Goal: Information Seeking & Learning: Compare options

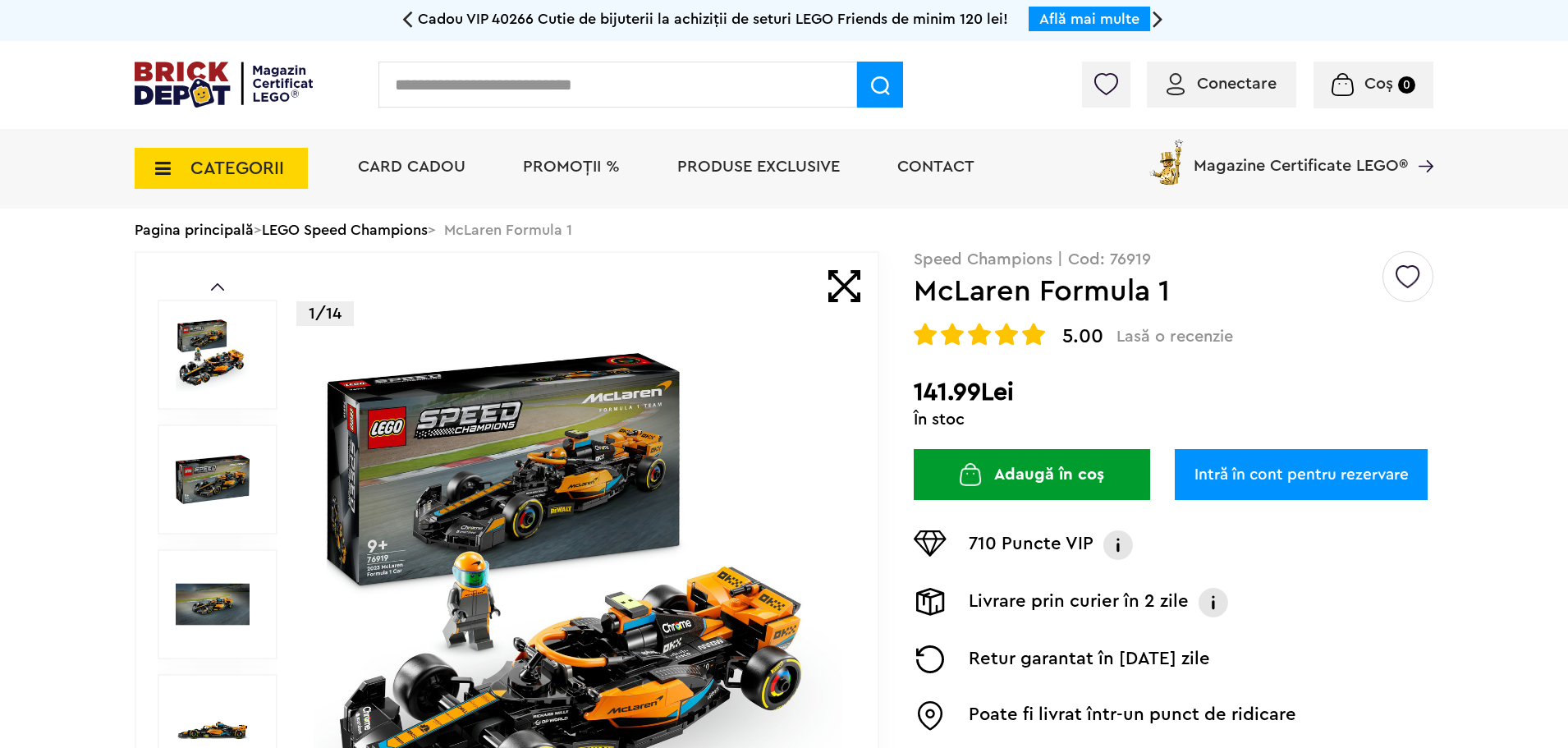
click at [291, 155] on span "CATEGORII" at bounding box center [221, 167] width 173 height 41
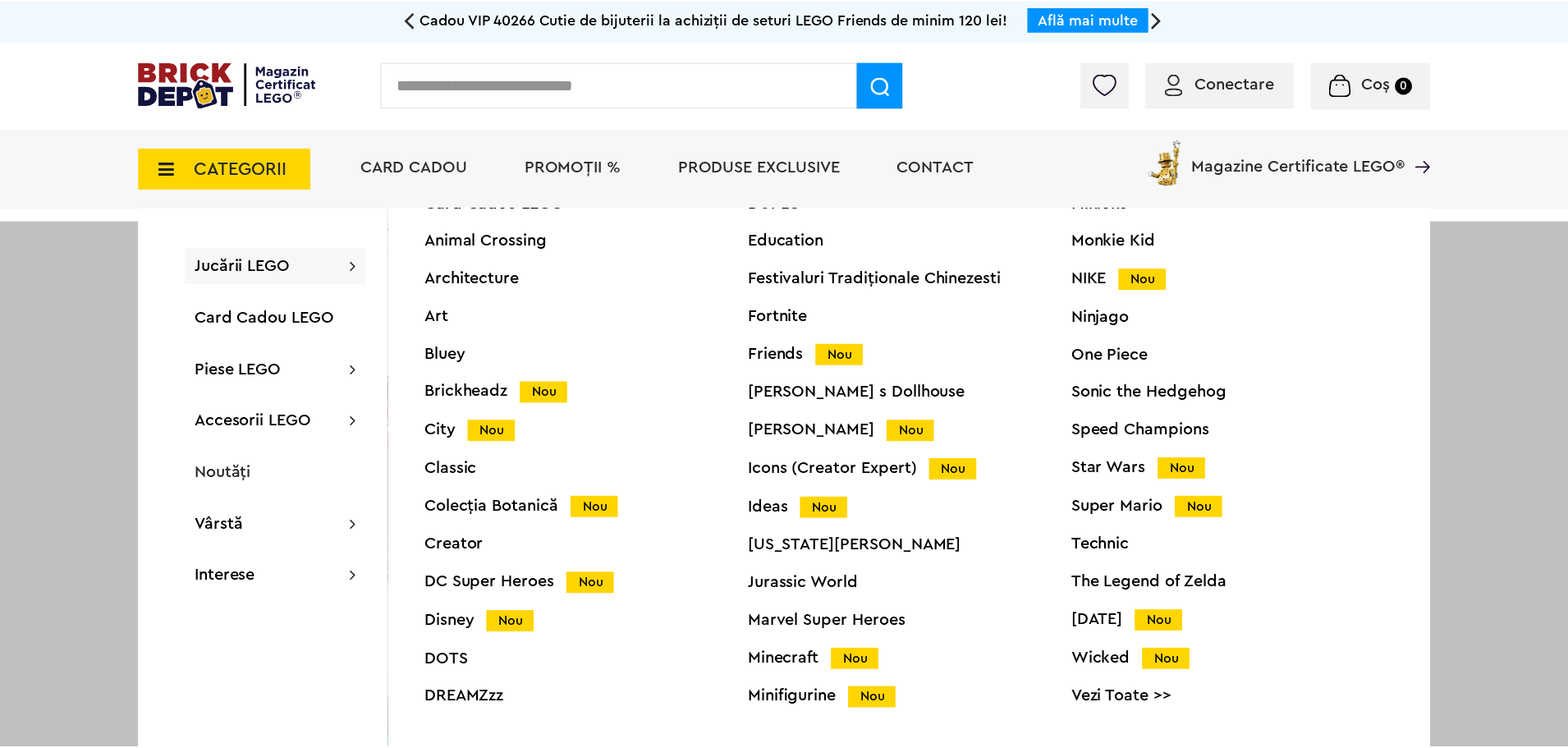
scroll to position [62, 0]
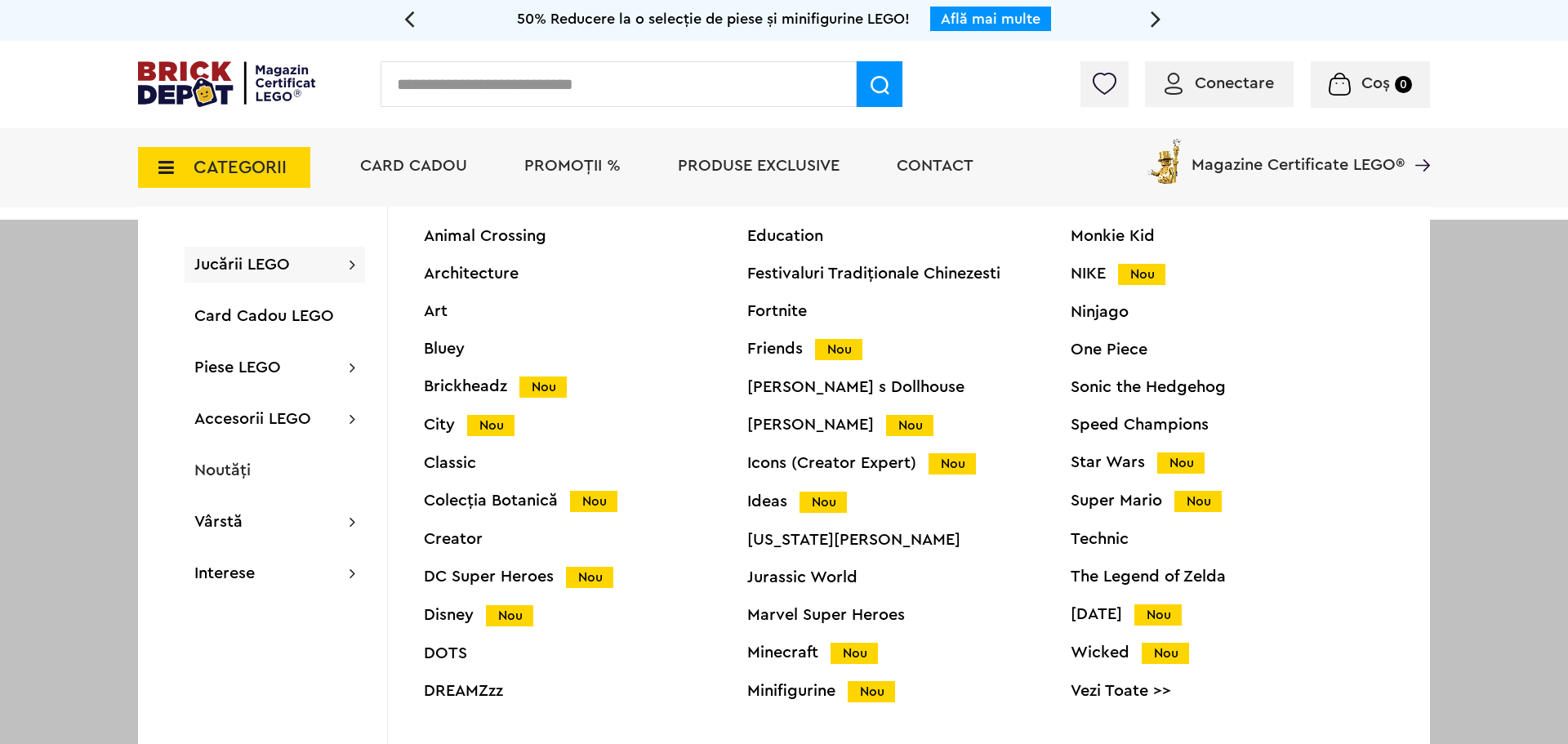
click at [1125, 427] on div "Speed Champions" at bounding box center [1233, 425] width 323 height 17
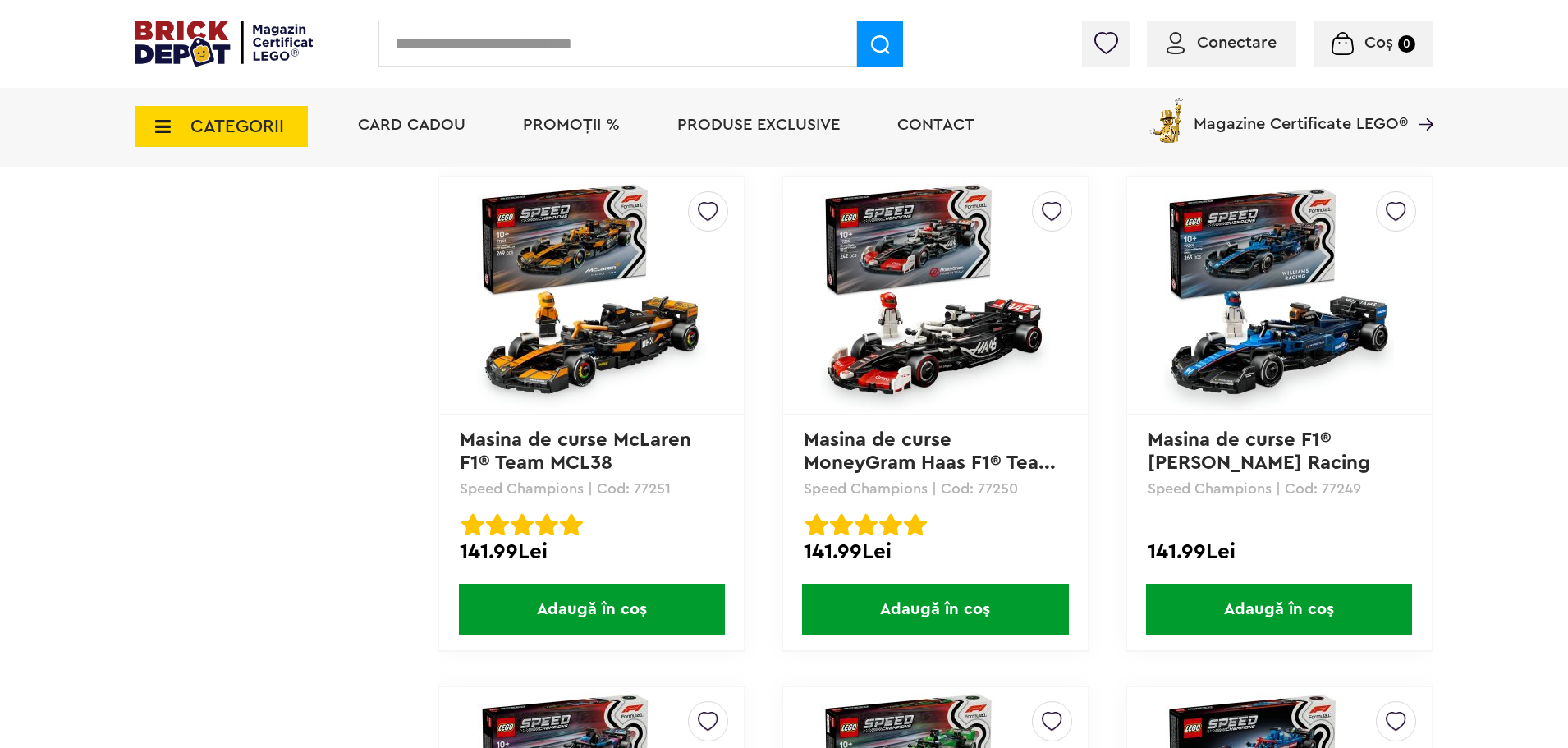
scroll to position [1443, 0]
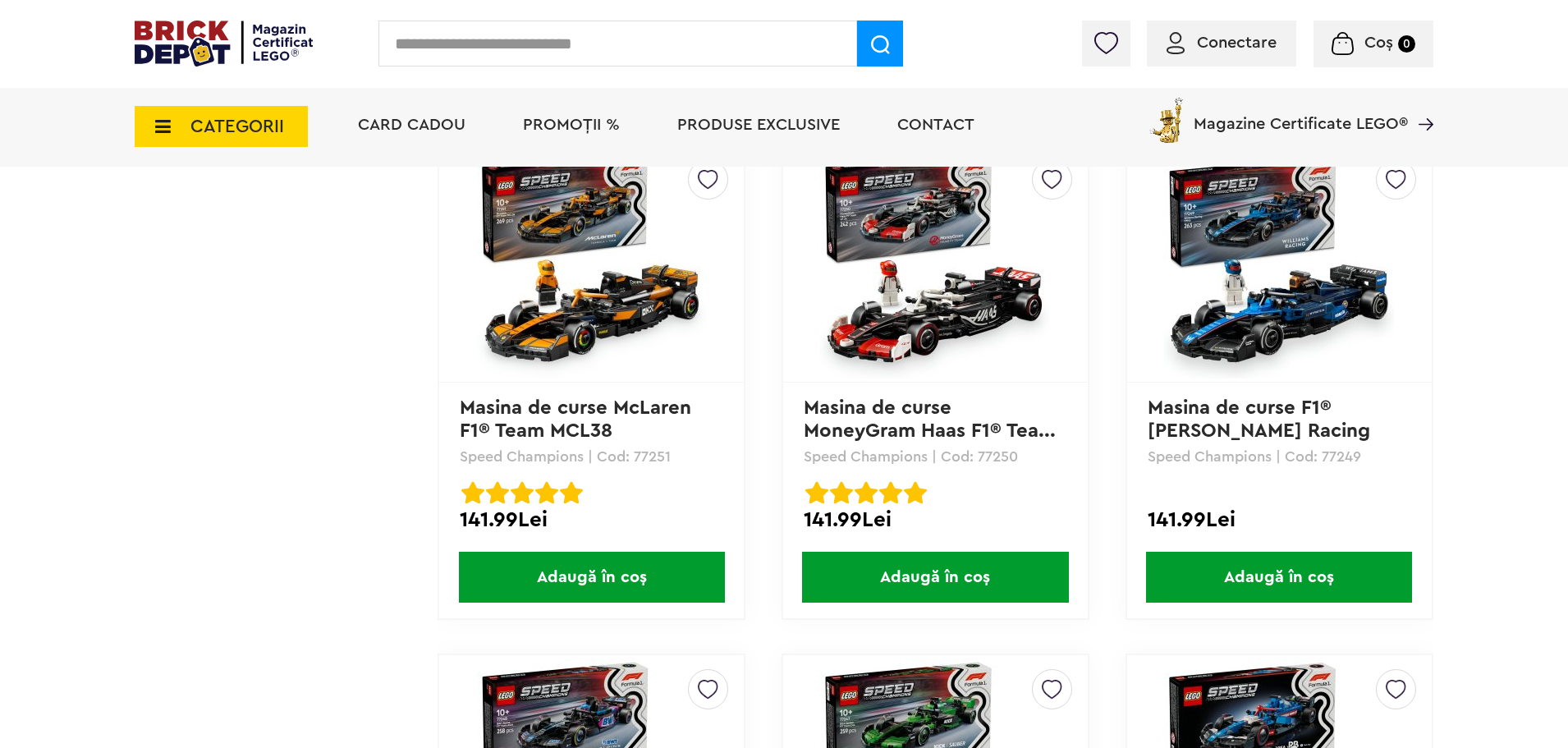
click at [575, 290] on img at bounding box center [592, 264] width 230 height 230
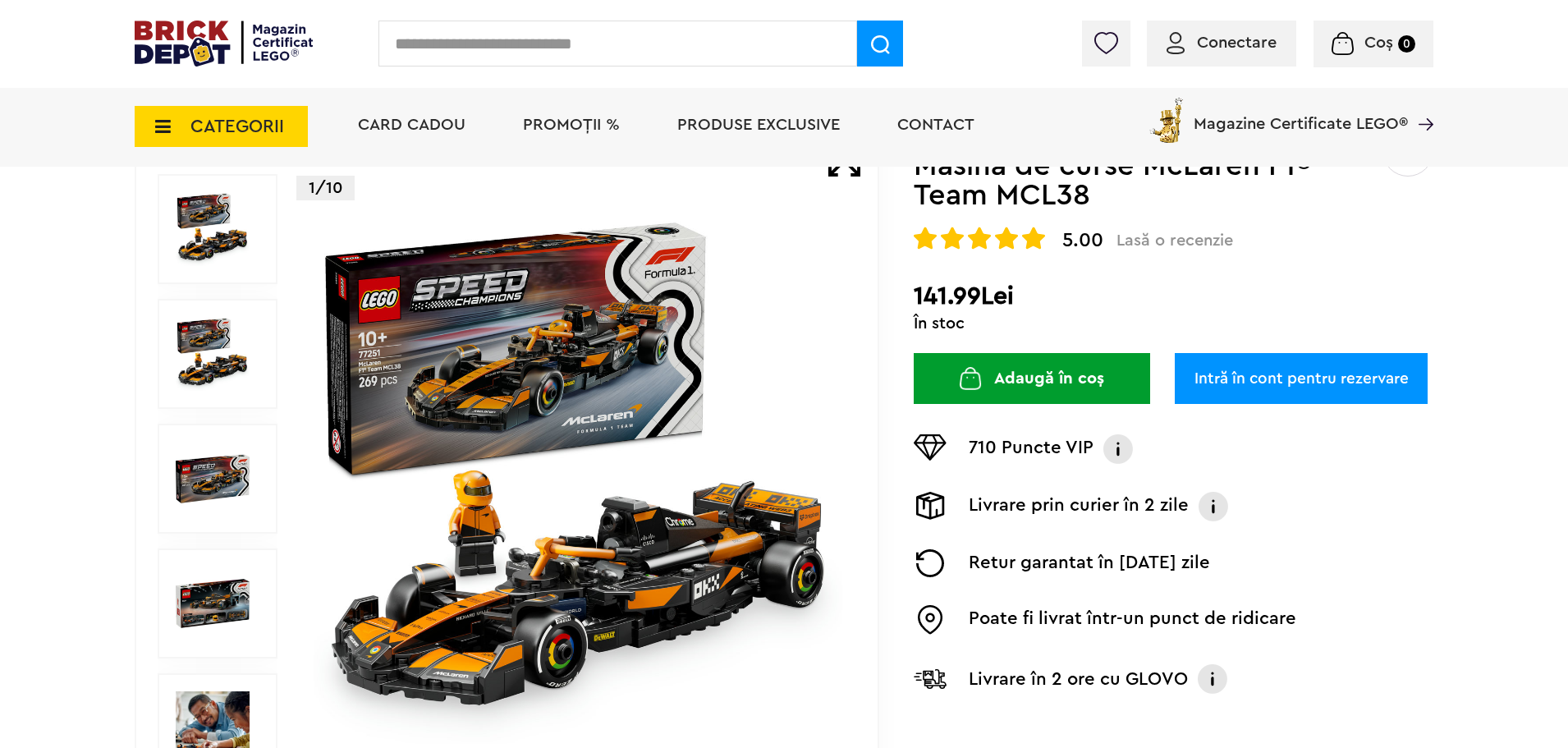
scroll to position [164, 0]
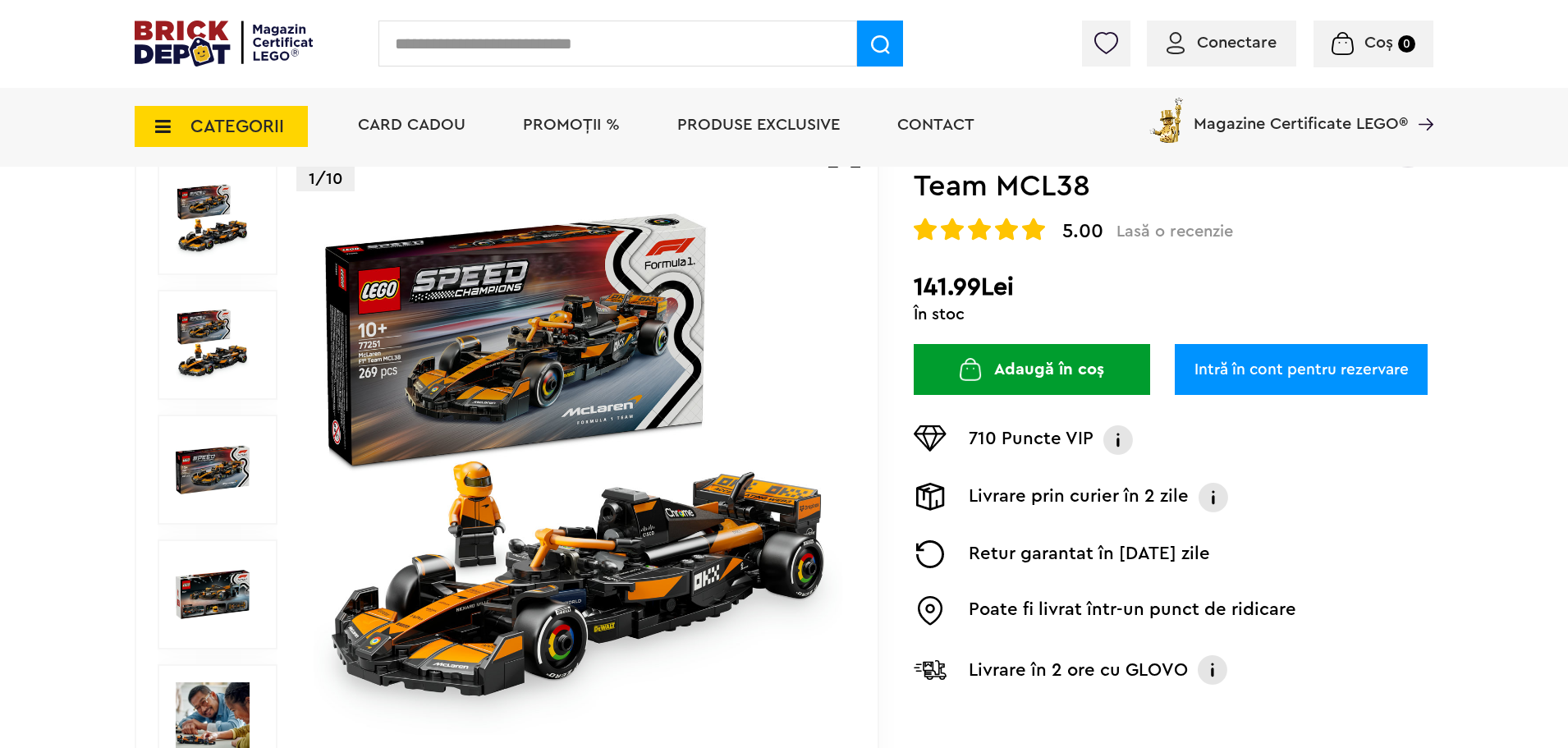
click at [235, 470] on img at bounding box center [212, 470] width 74 height 74
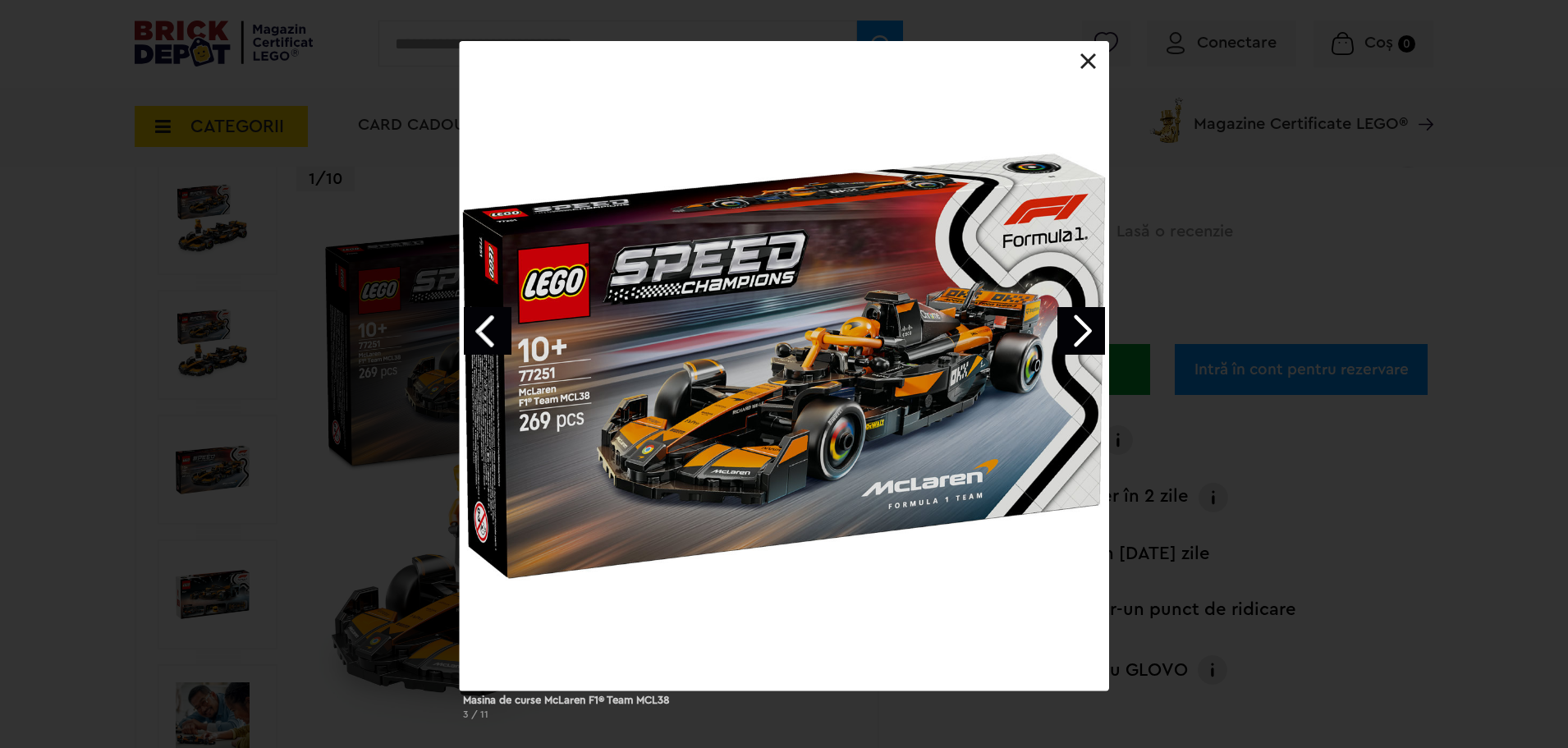
click at [1091, 54] on link at bounding box center [1089, 61] width 17 height 17
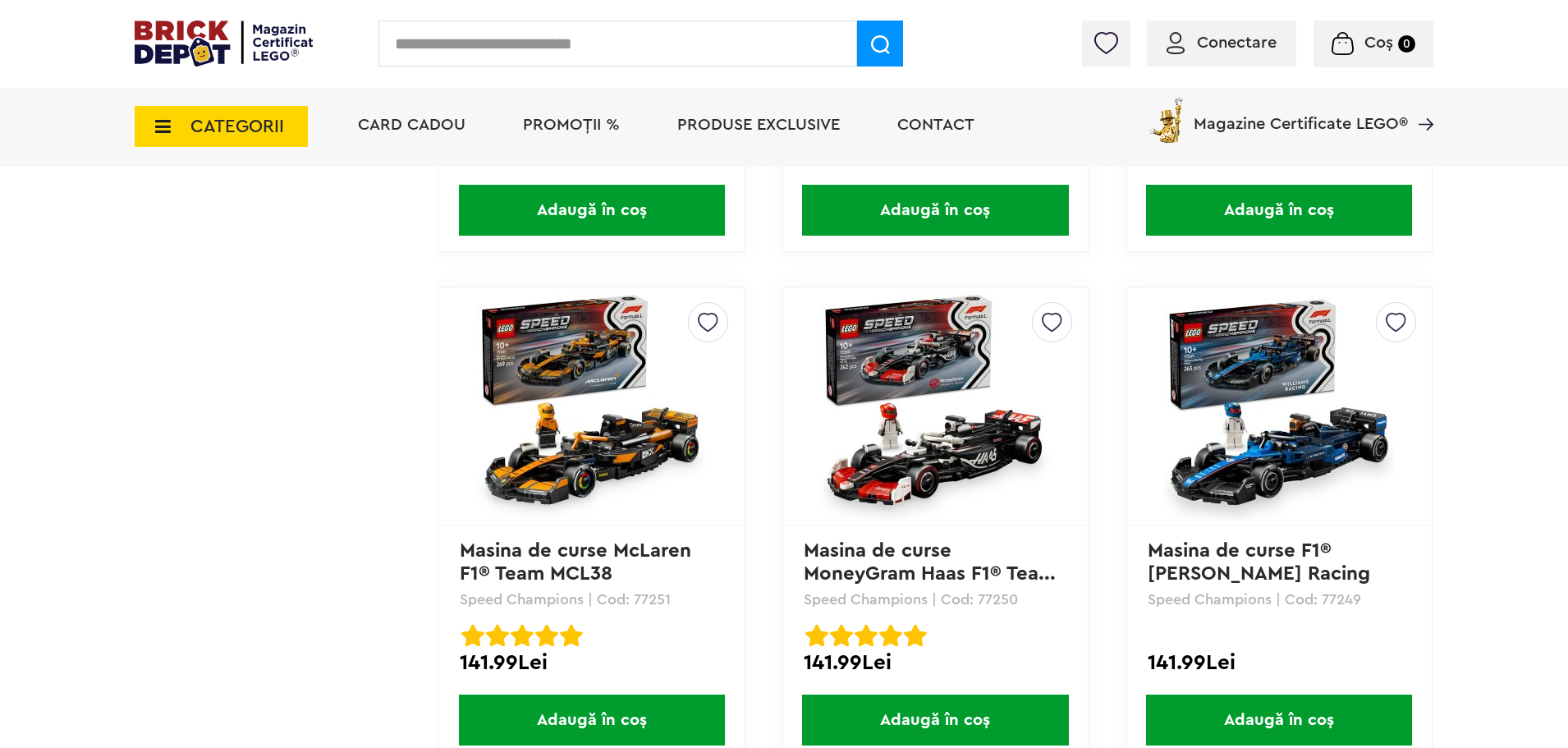
scroll to position [1197, 0]
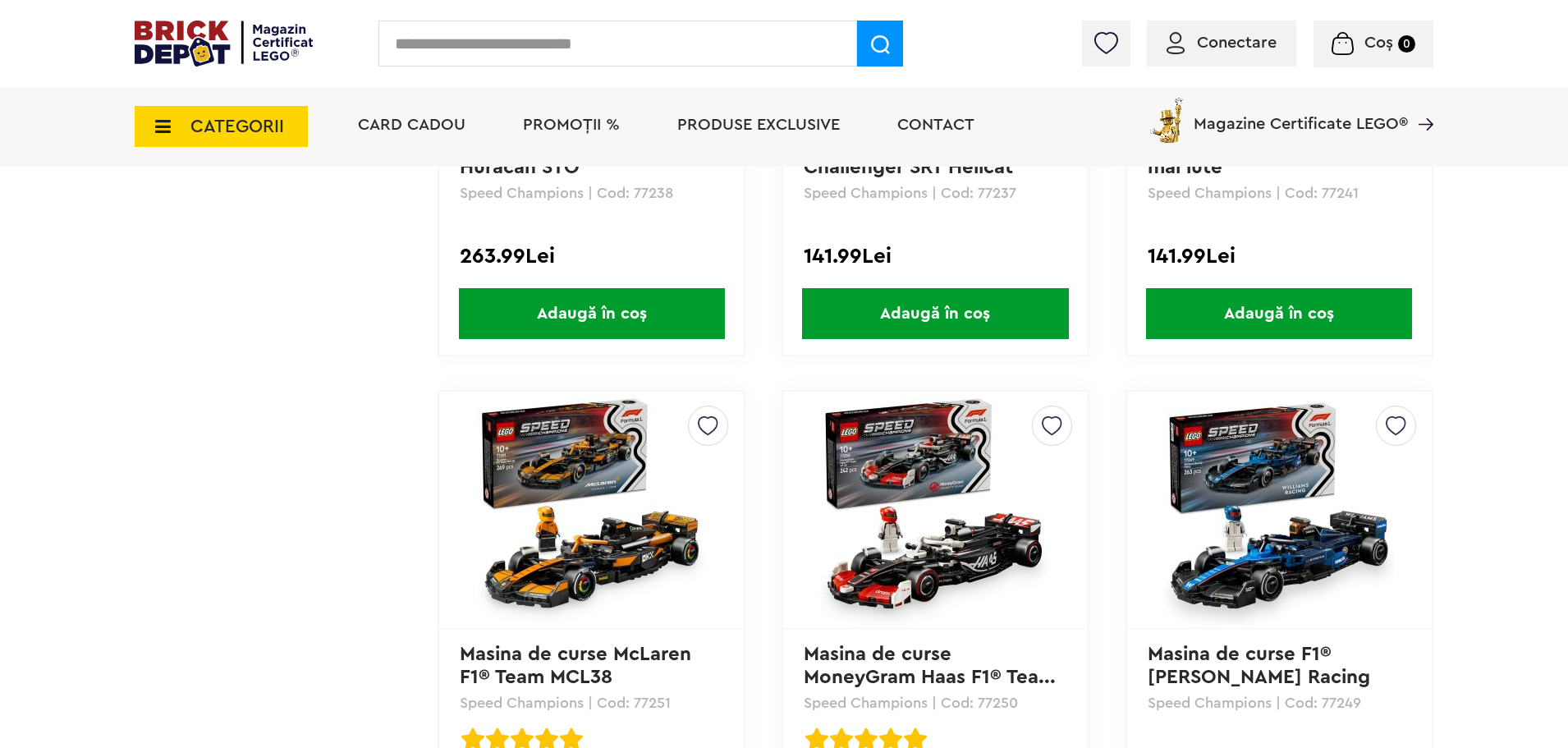
click at [860, 462] on img at bounding box center [935, 510] width 230 height 230
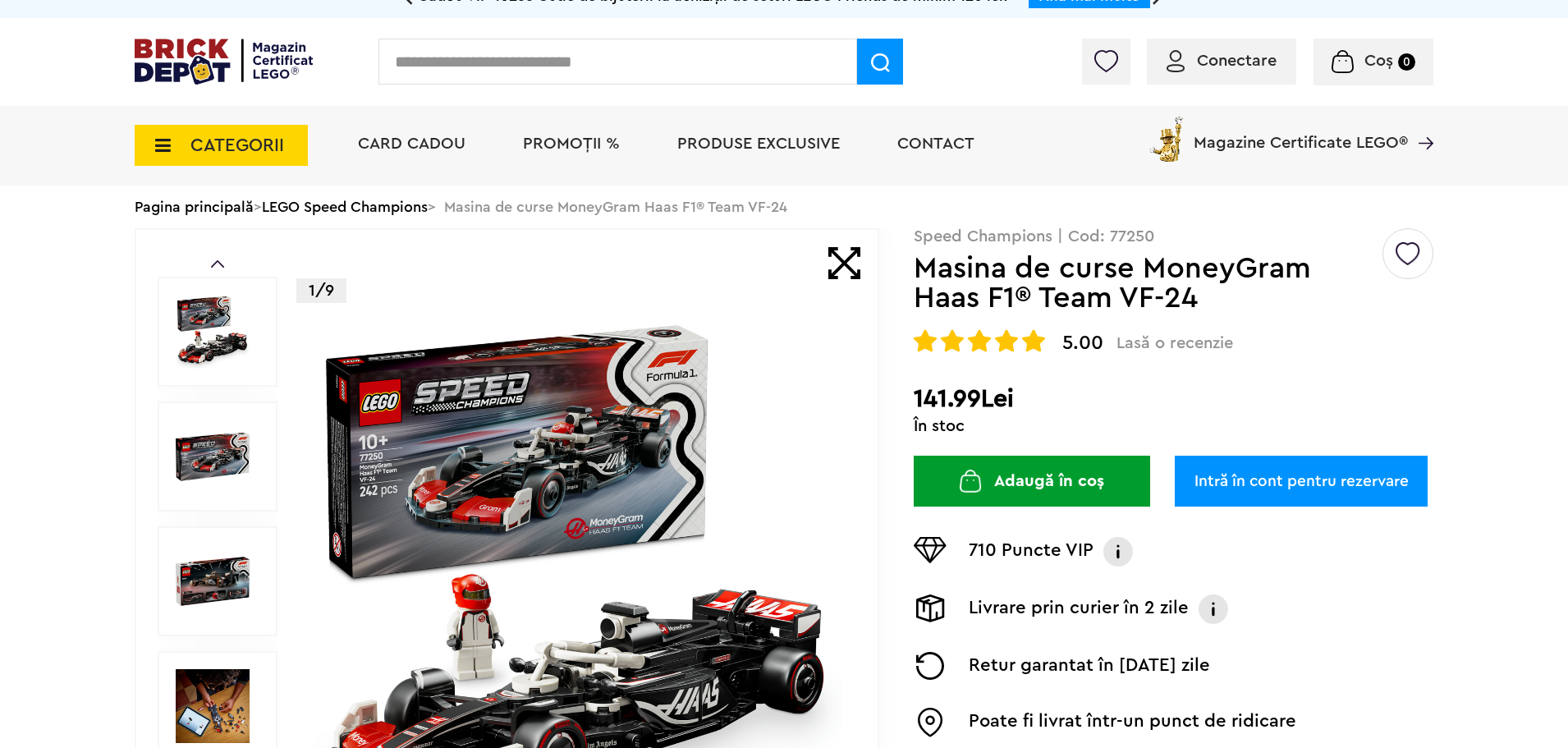
scroll to position [164, 0]
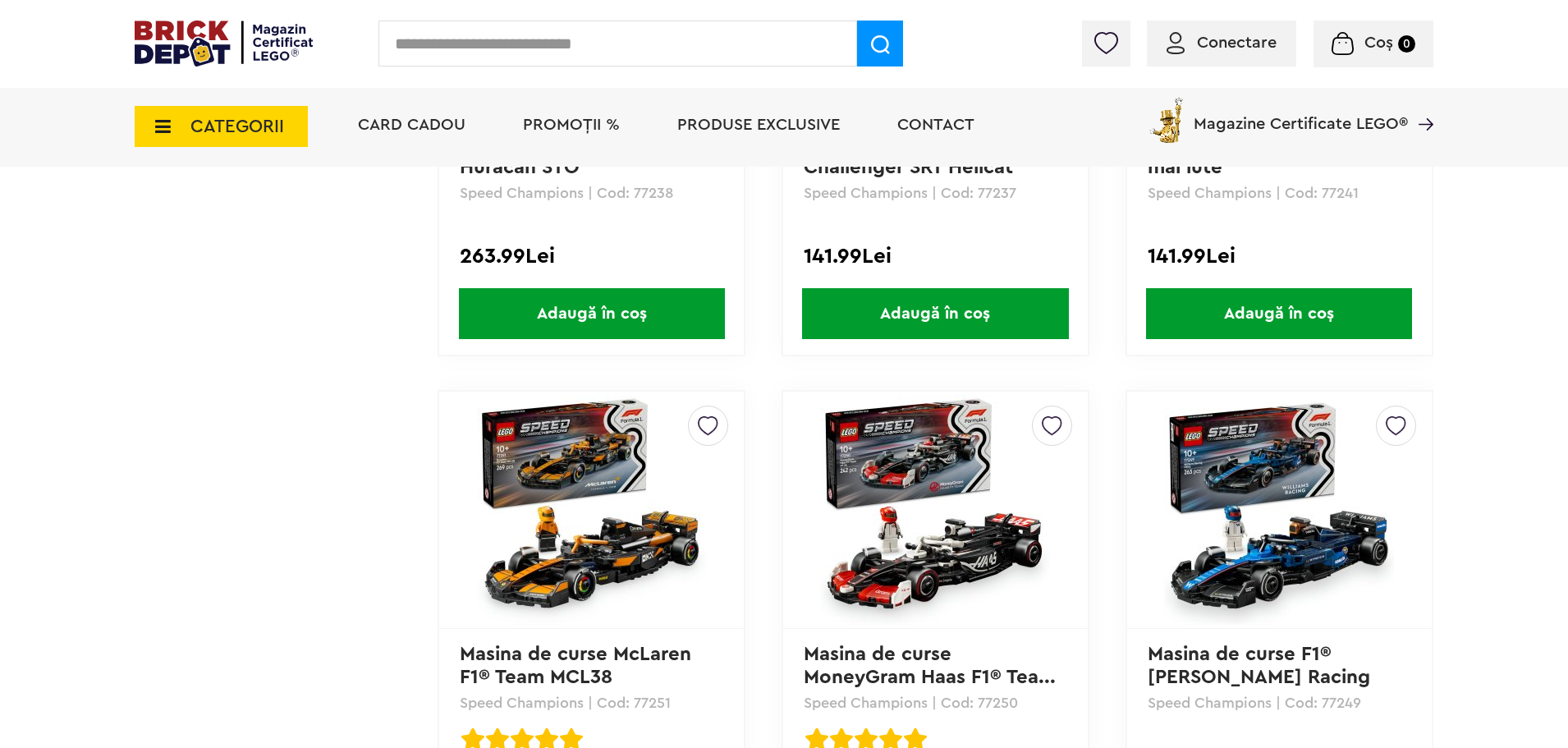
click at [1297, 467] on img at bounding box center [1279, 510] width 230 height 230
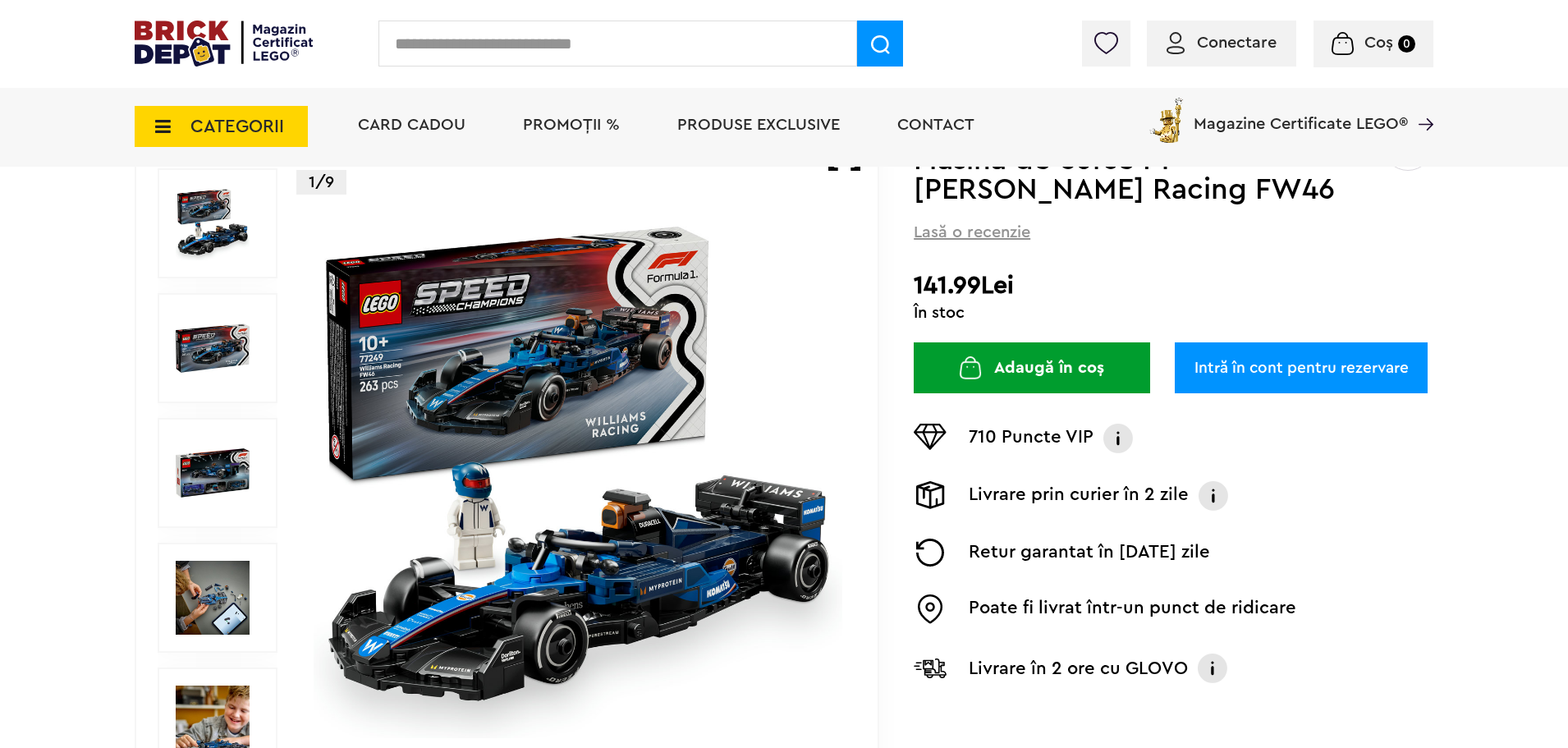
scroll to position [164, 0]
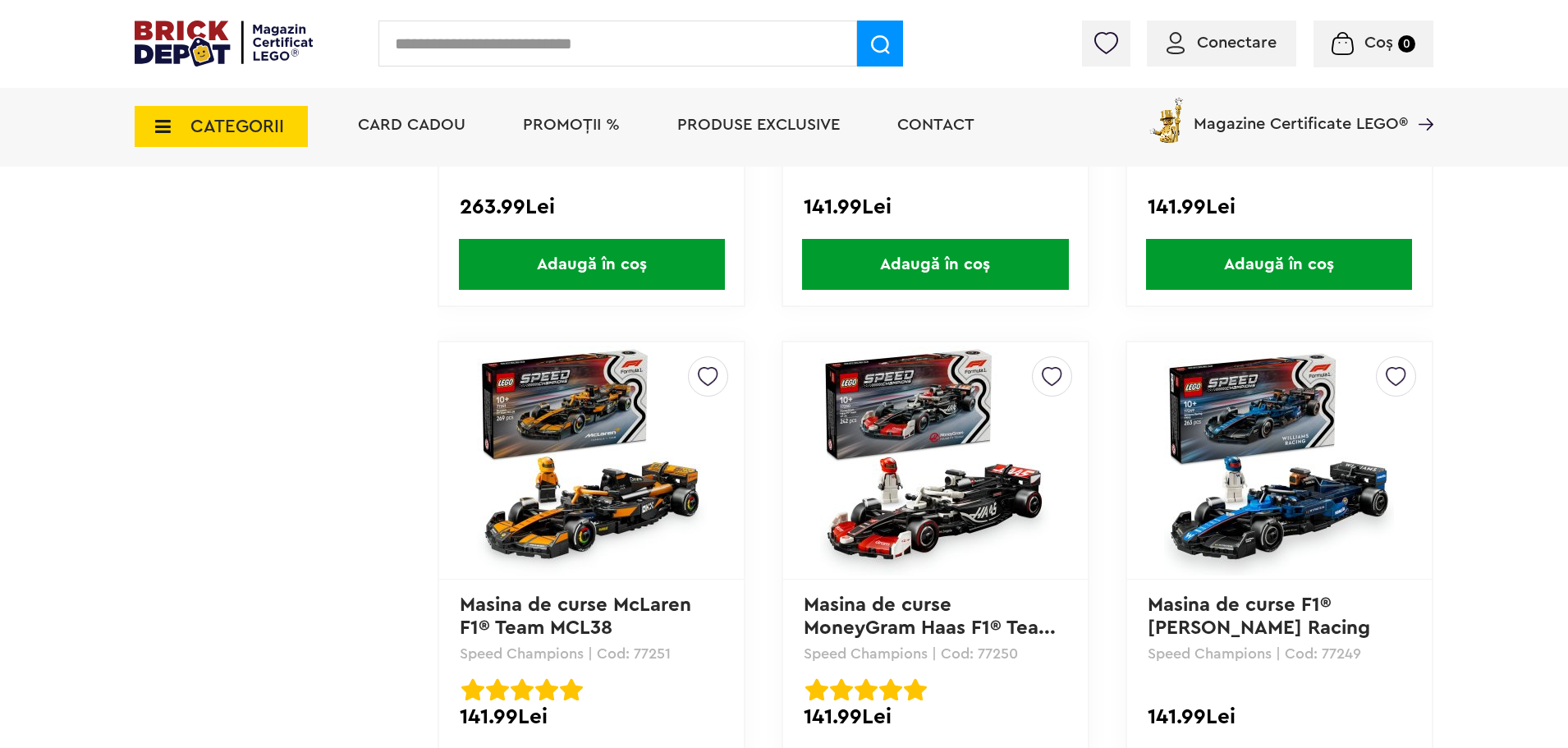
scroll to position [1361, 0]
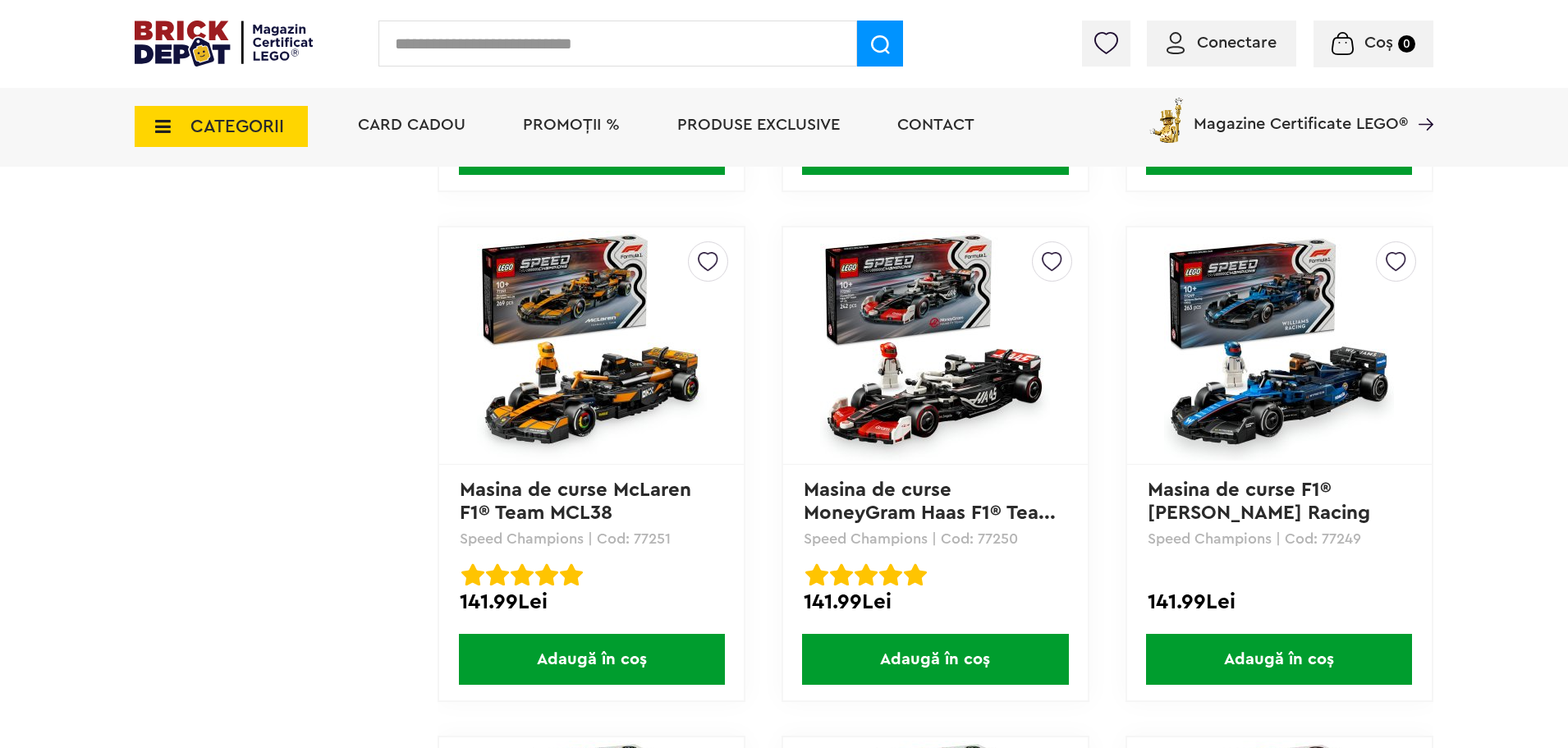
click at [931, 333] on img at bounding box center [935, 346] width 230 height 230
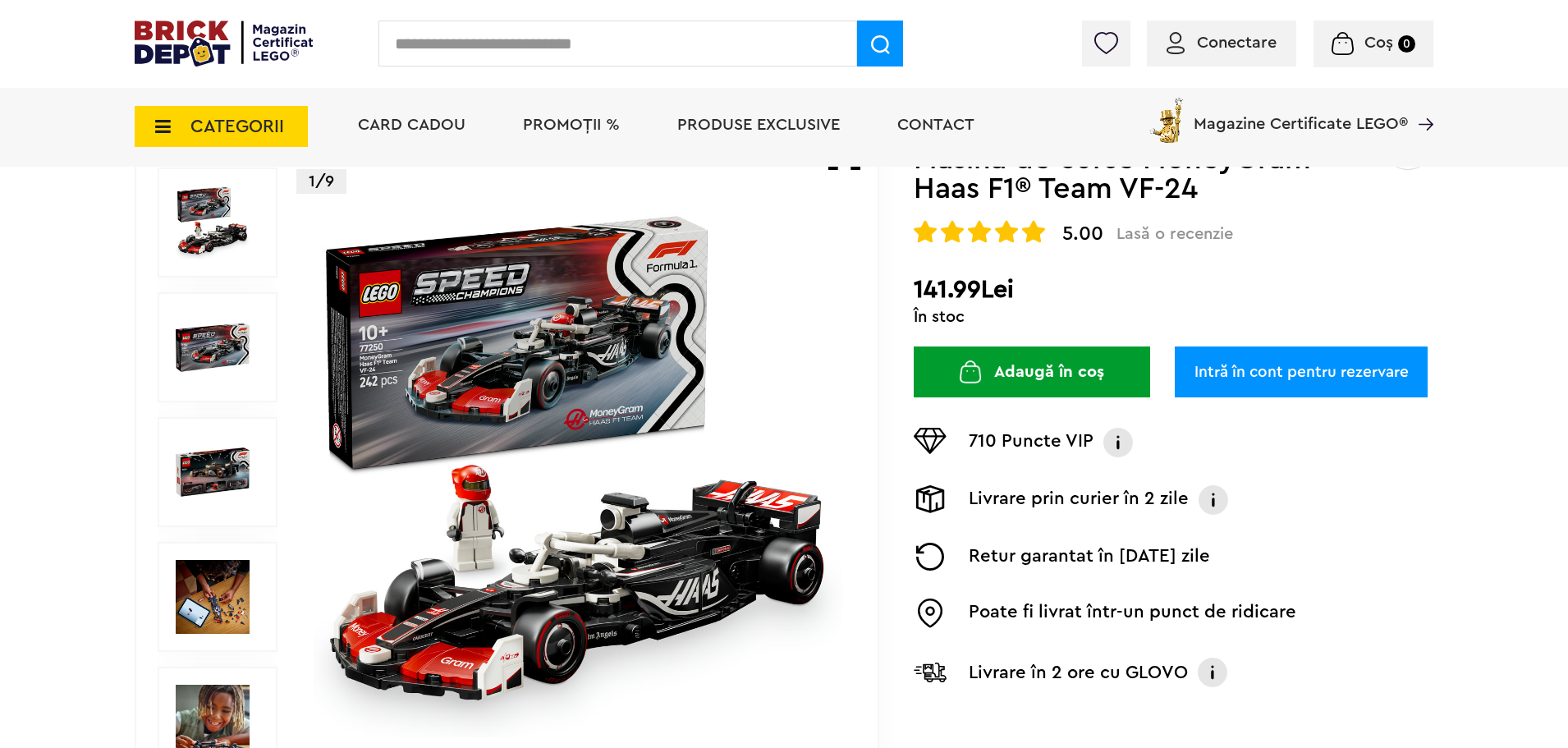
scroll to position [164, 0]
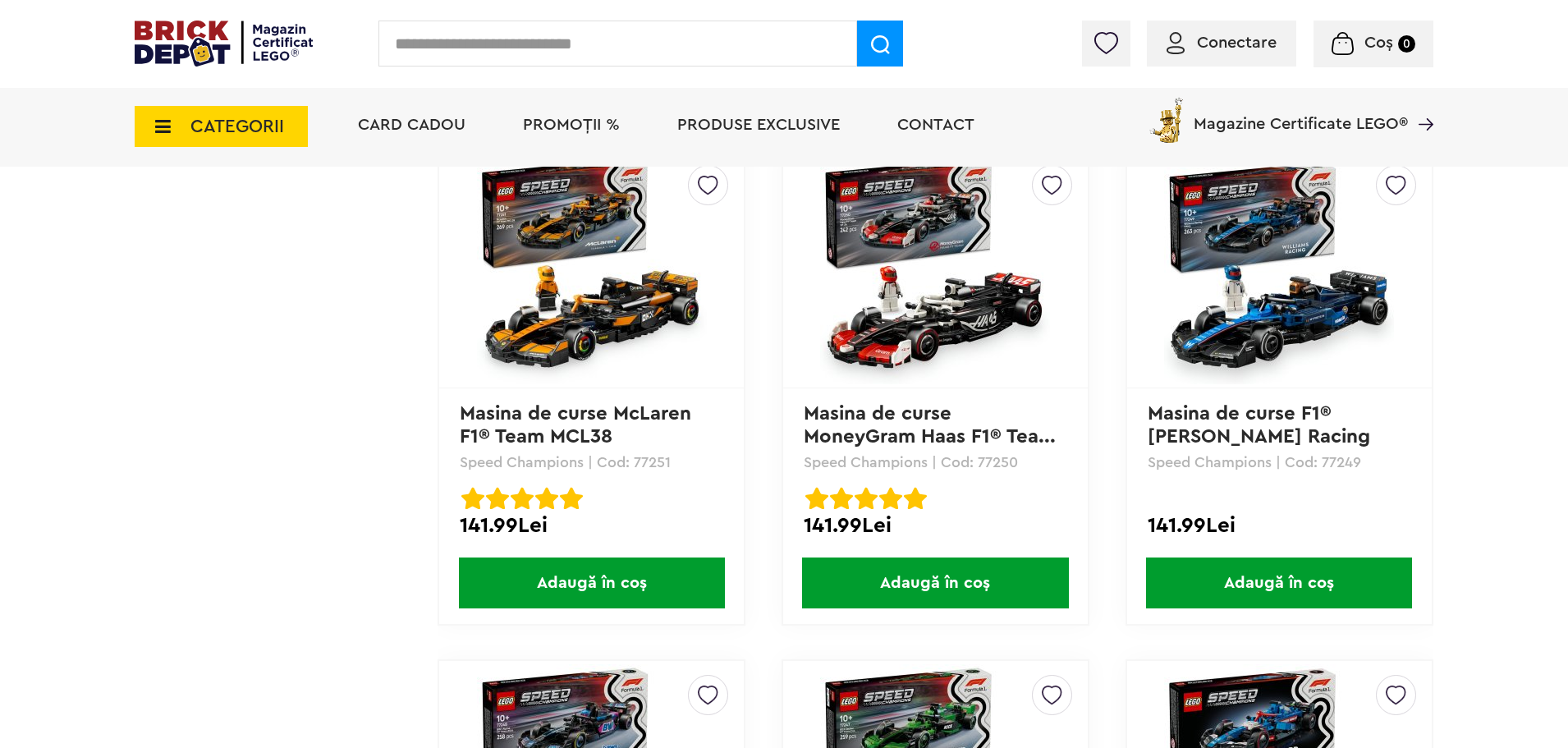
scroll to position [1772, 0]
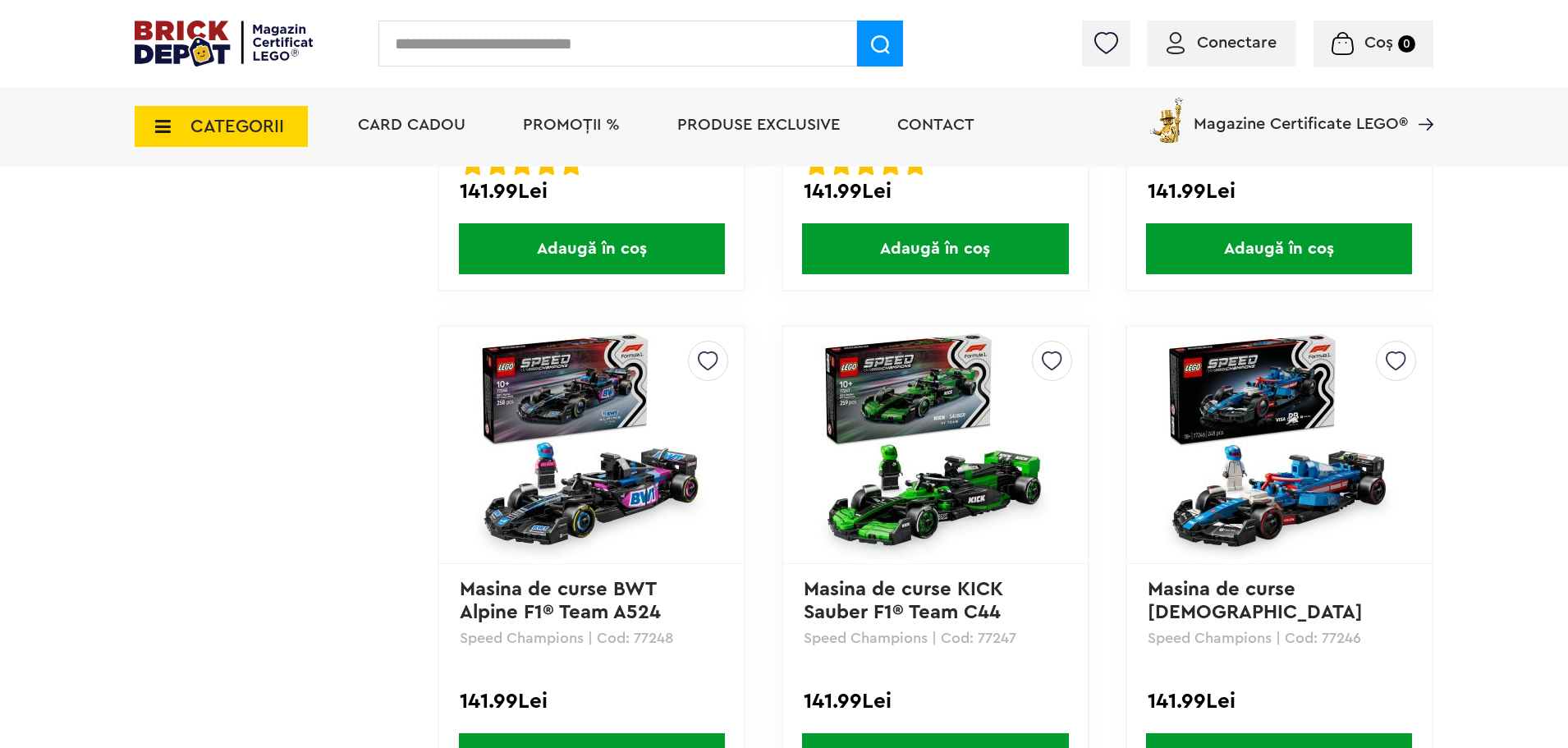
click at [972, 460] on img at bounding box center [935, 445] width 230 height 230
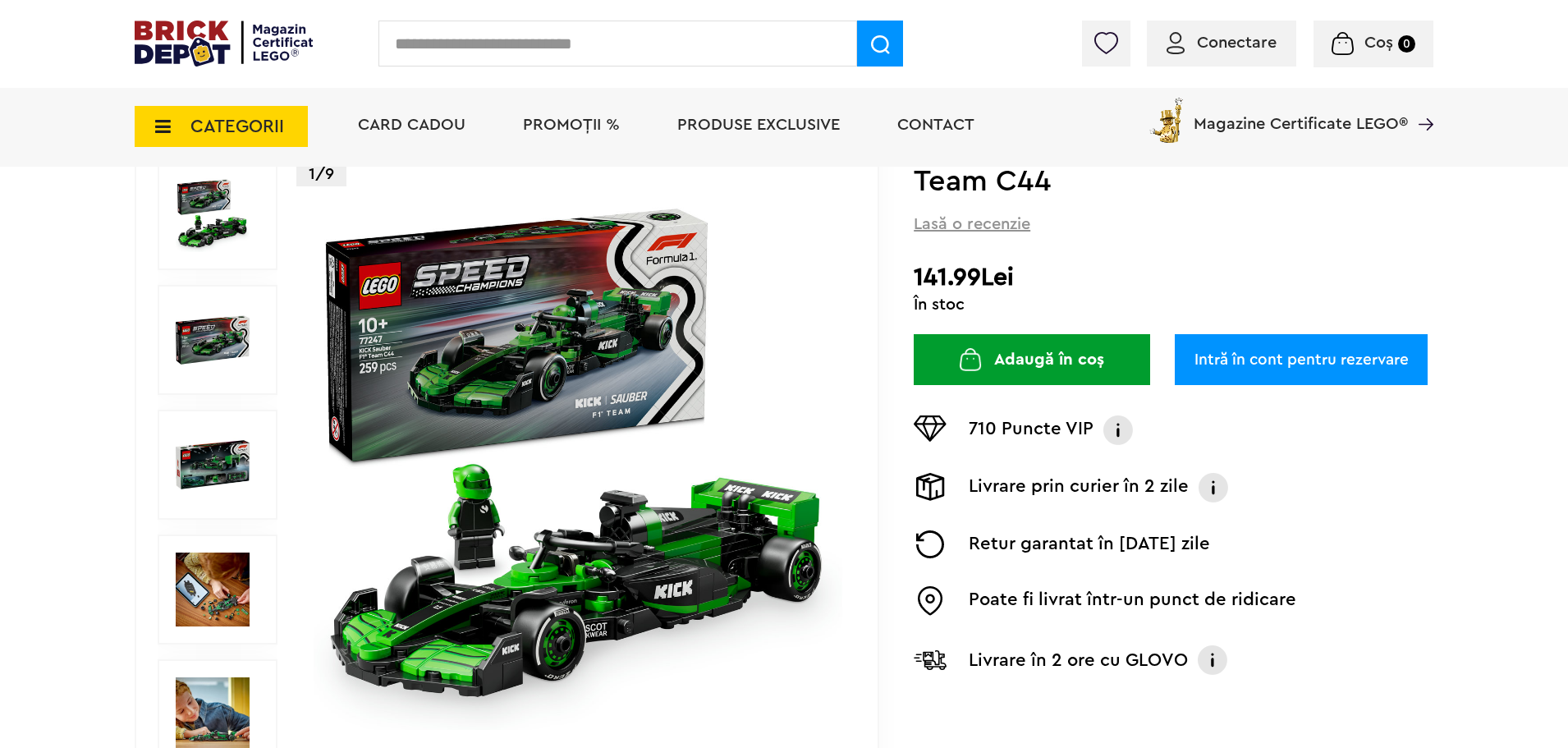
scroll to position [164, 0]
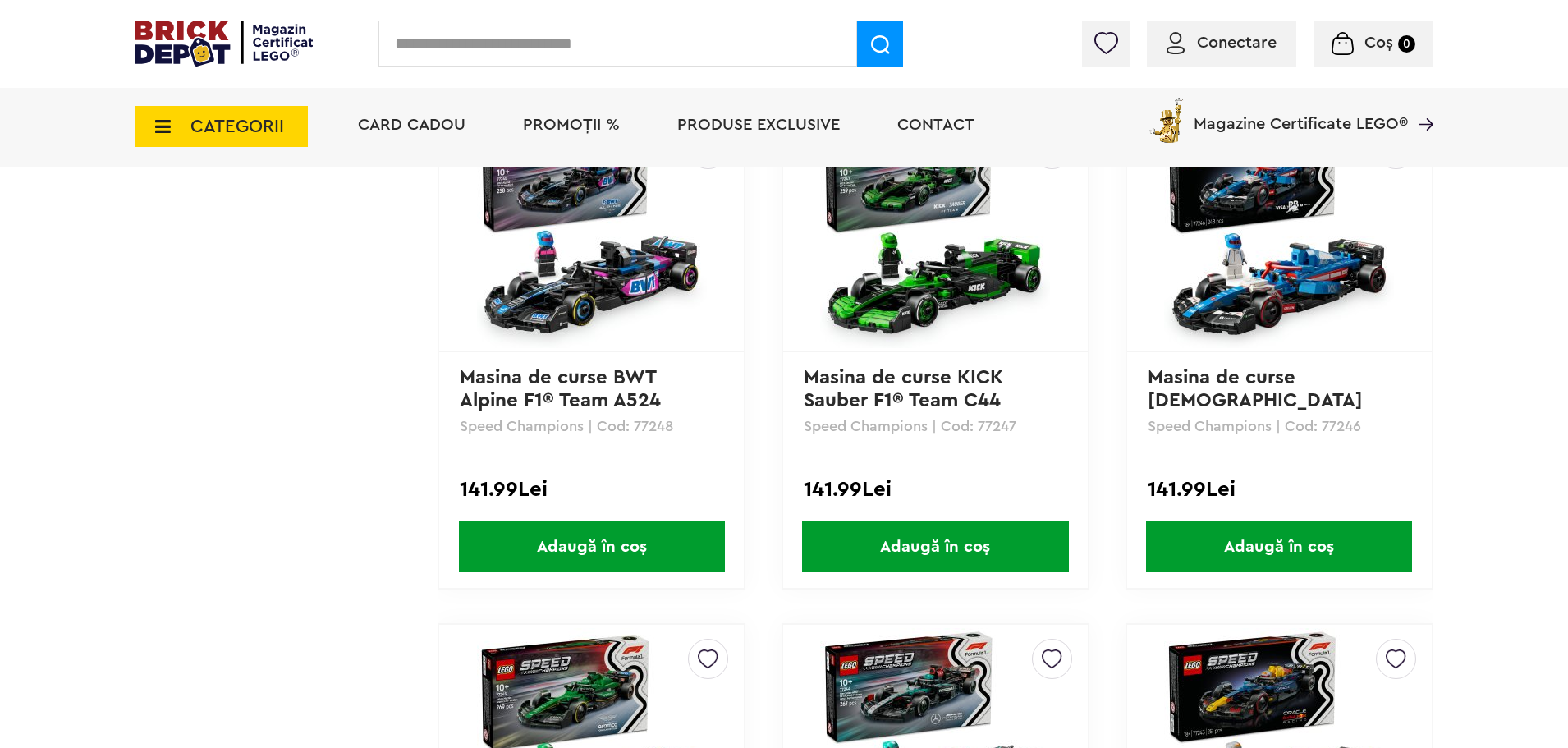
scroll to position [1936, 0]
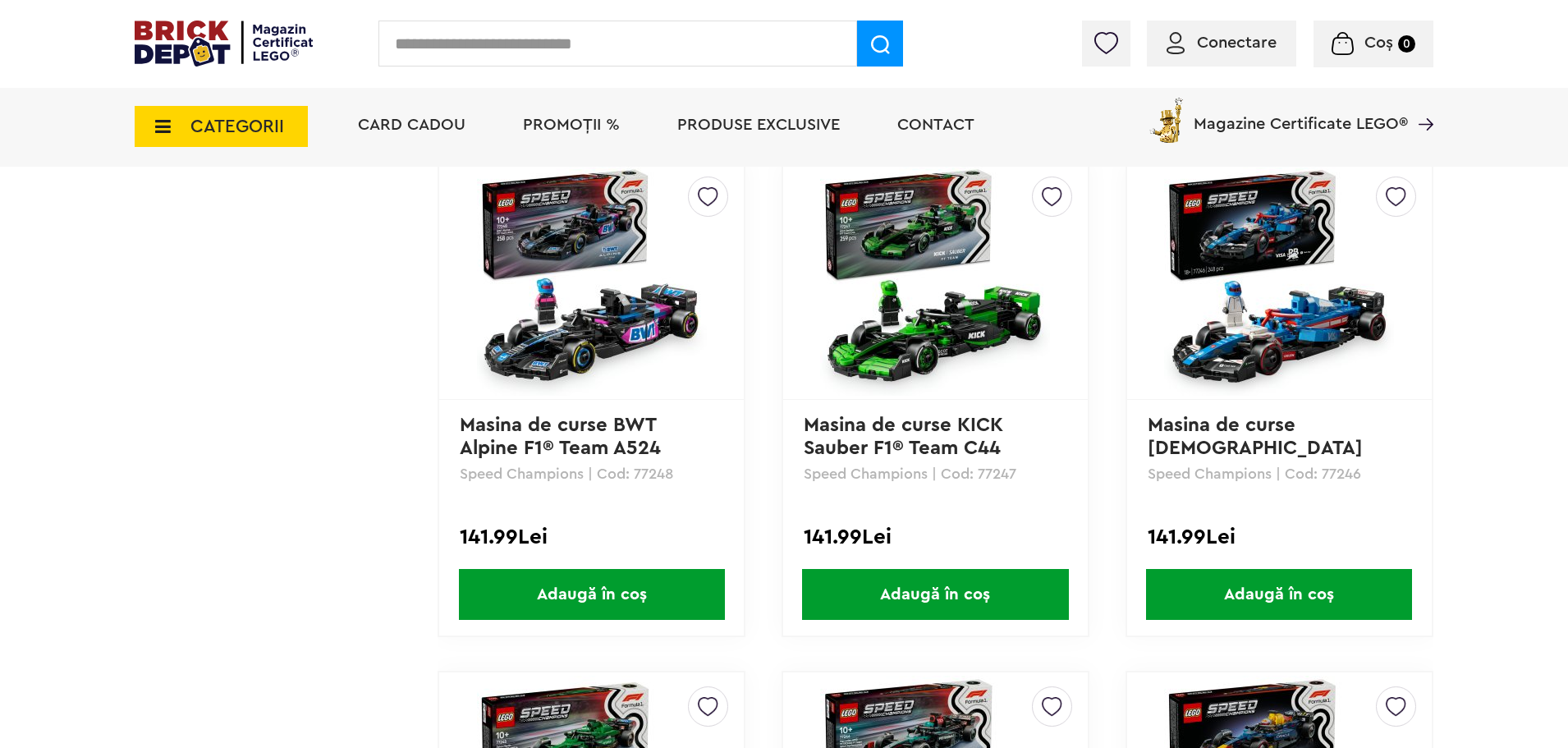
click at [1258, 315] on img at bounding box center [1279, 280] width 230 height 230
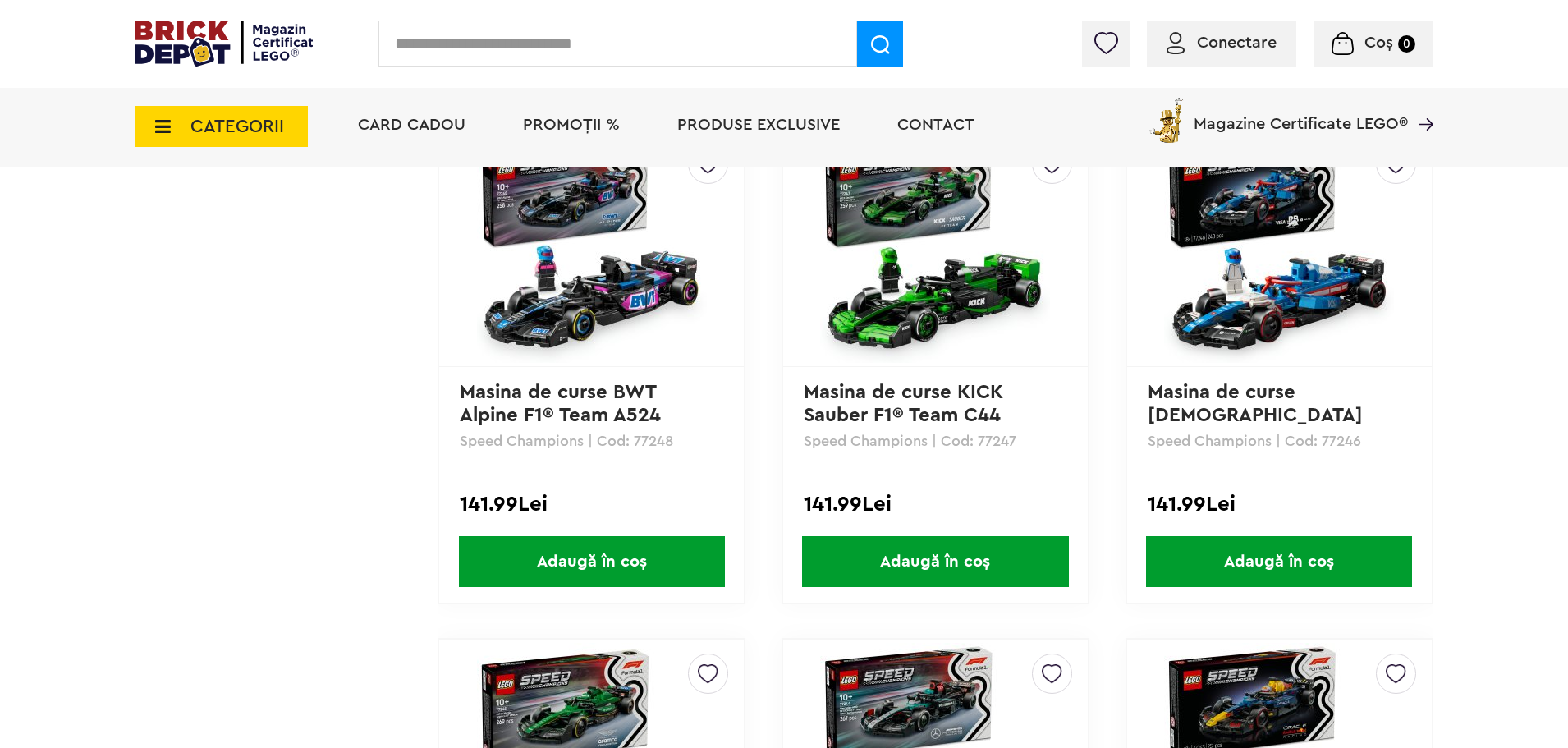
scroll to position [1936, 0]
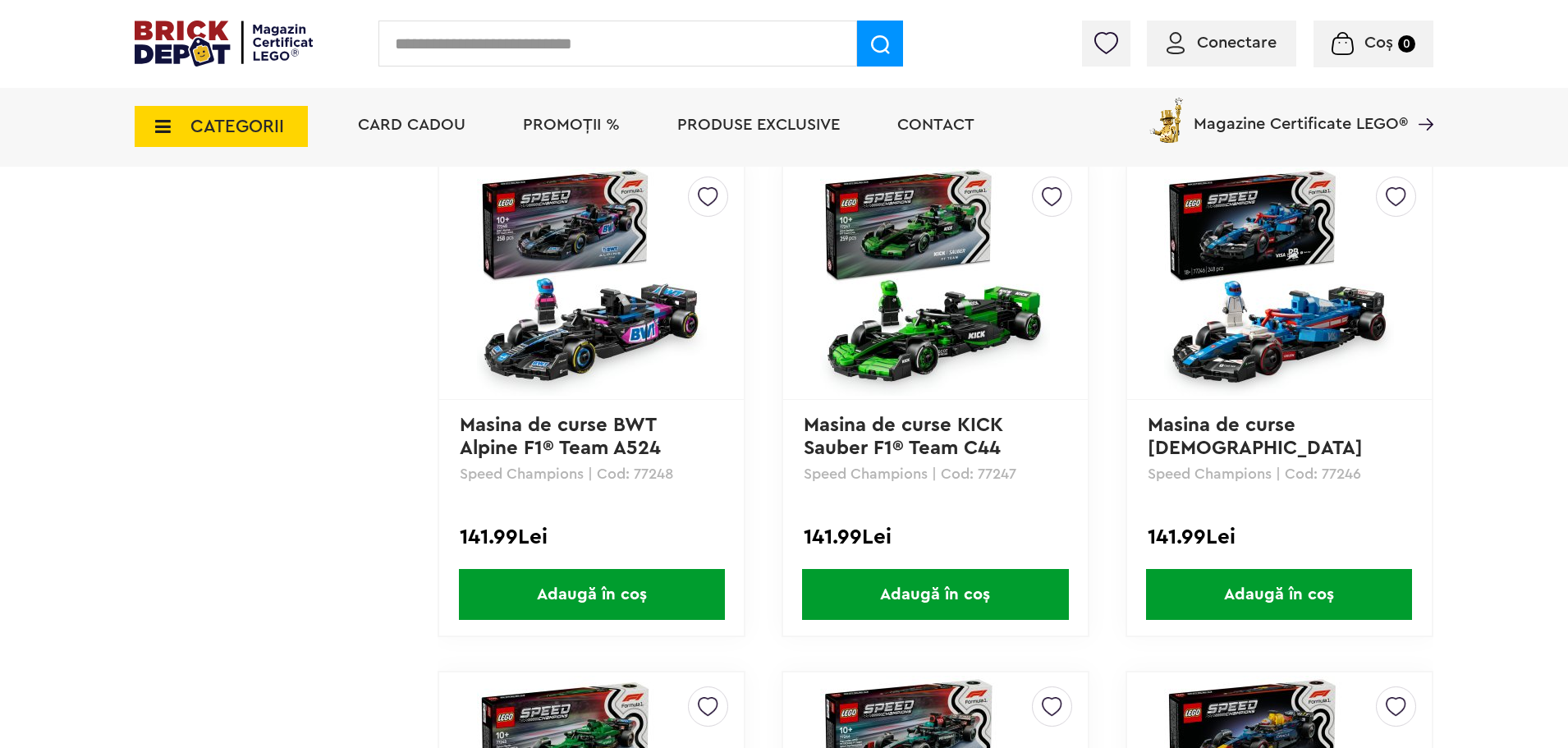
click at [1237, 329] on img at bounding box center [1279, 280] width 230 height 230
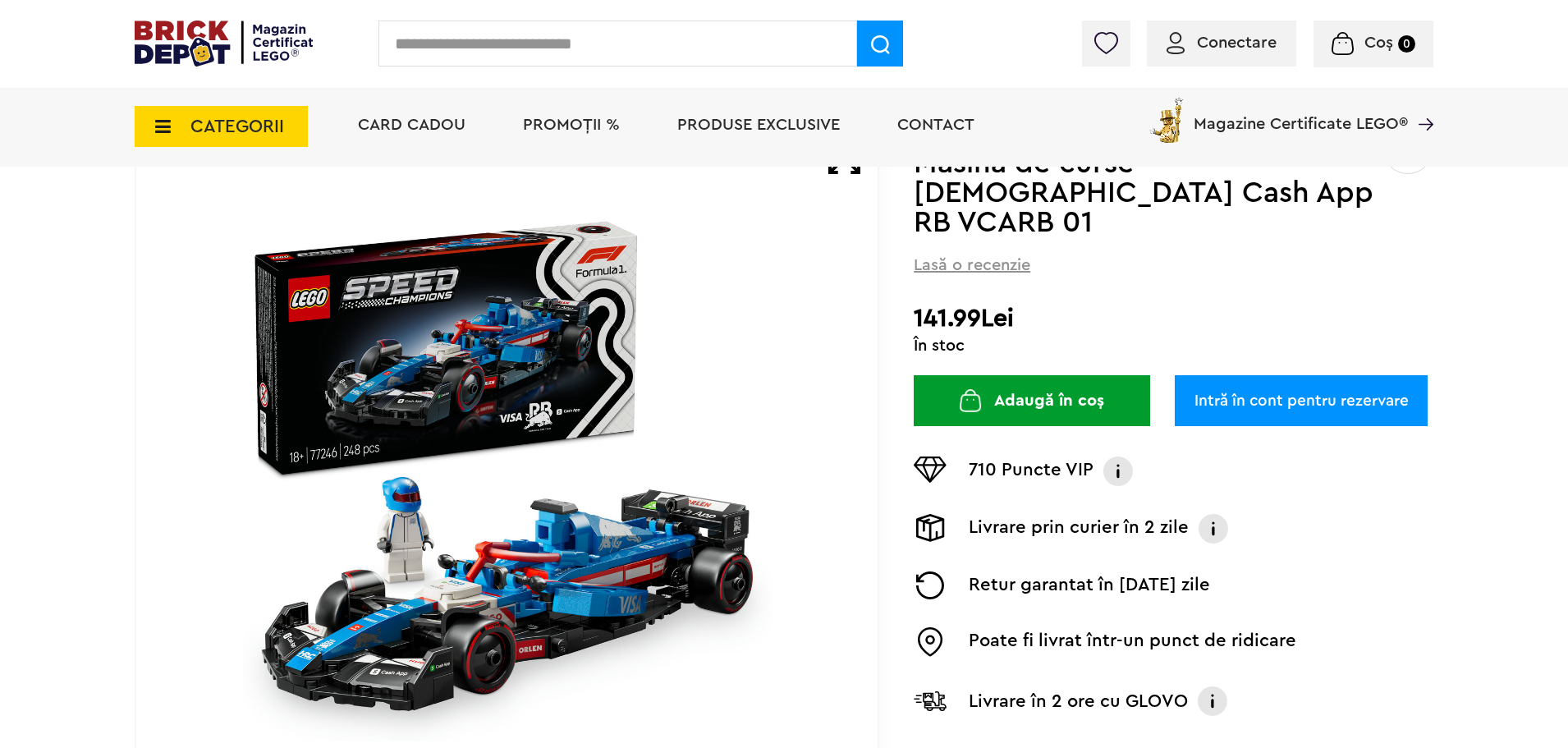
scroll to position [164, 0]
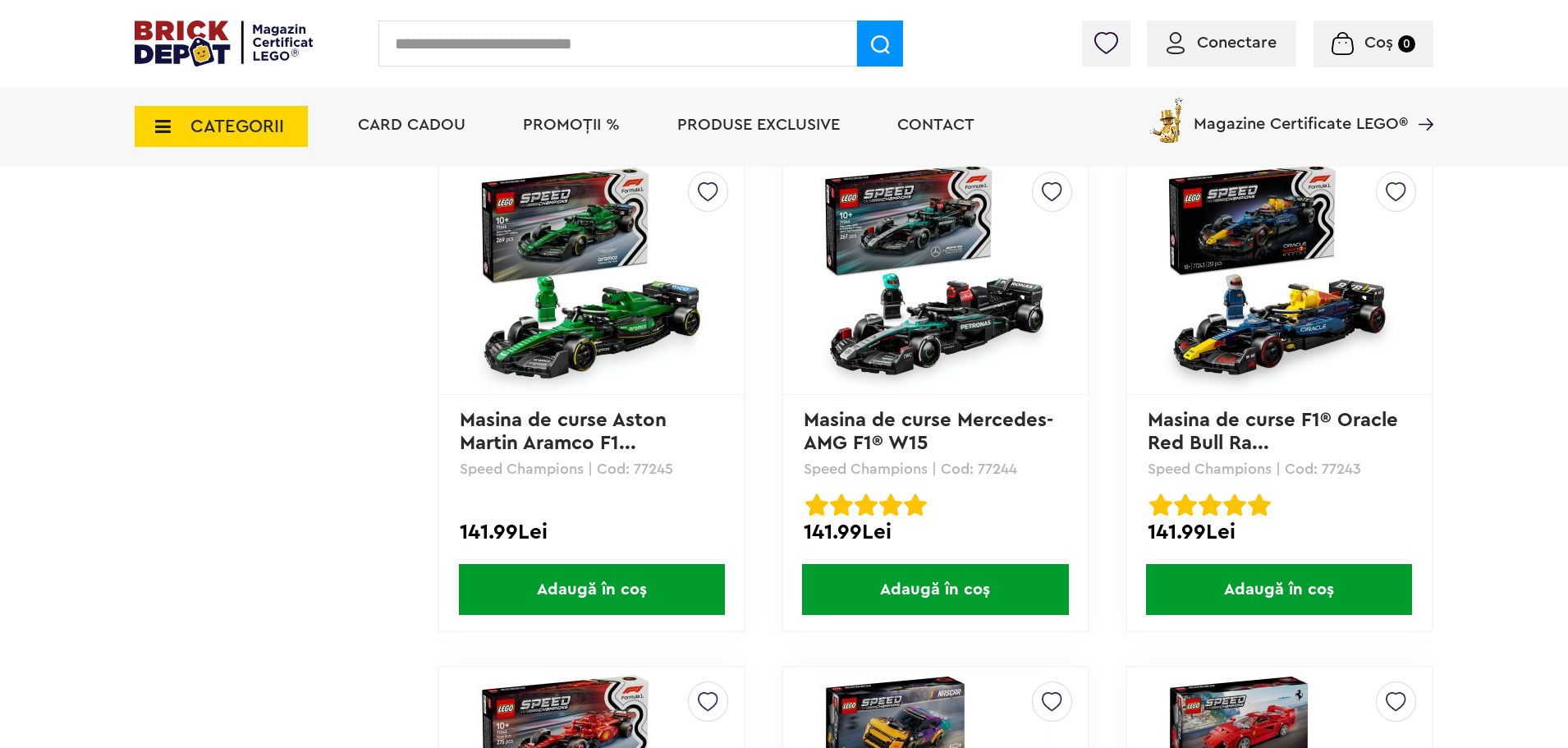
scroll to position [2401, 0]
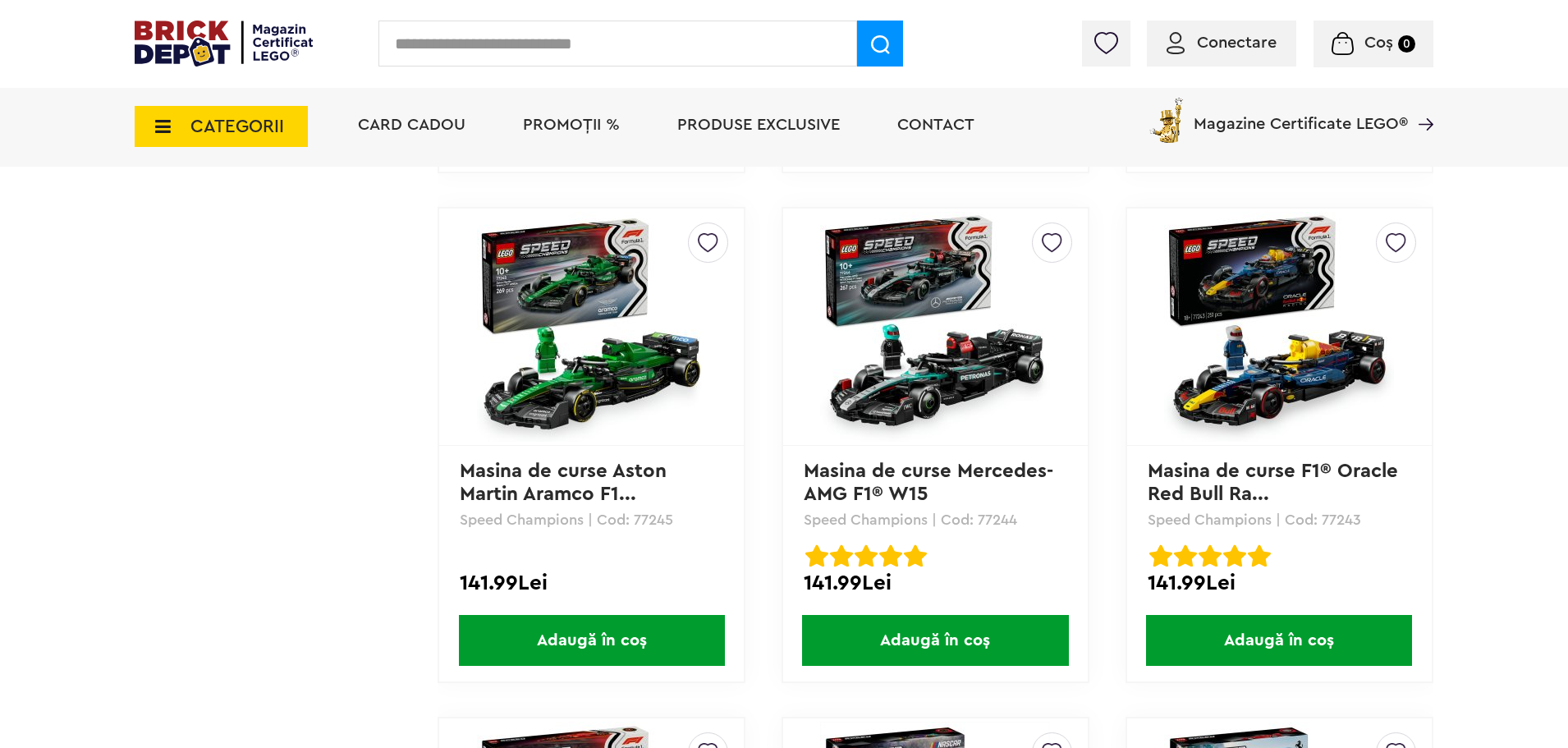
click at [554, 290] on img at bounding box center [592, 327] width 230 height 230
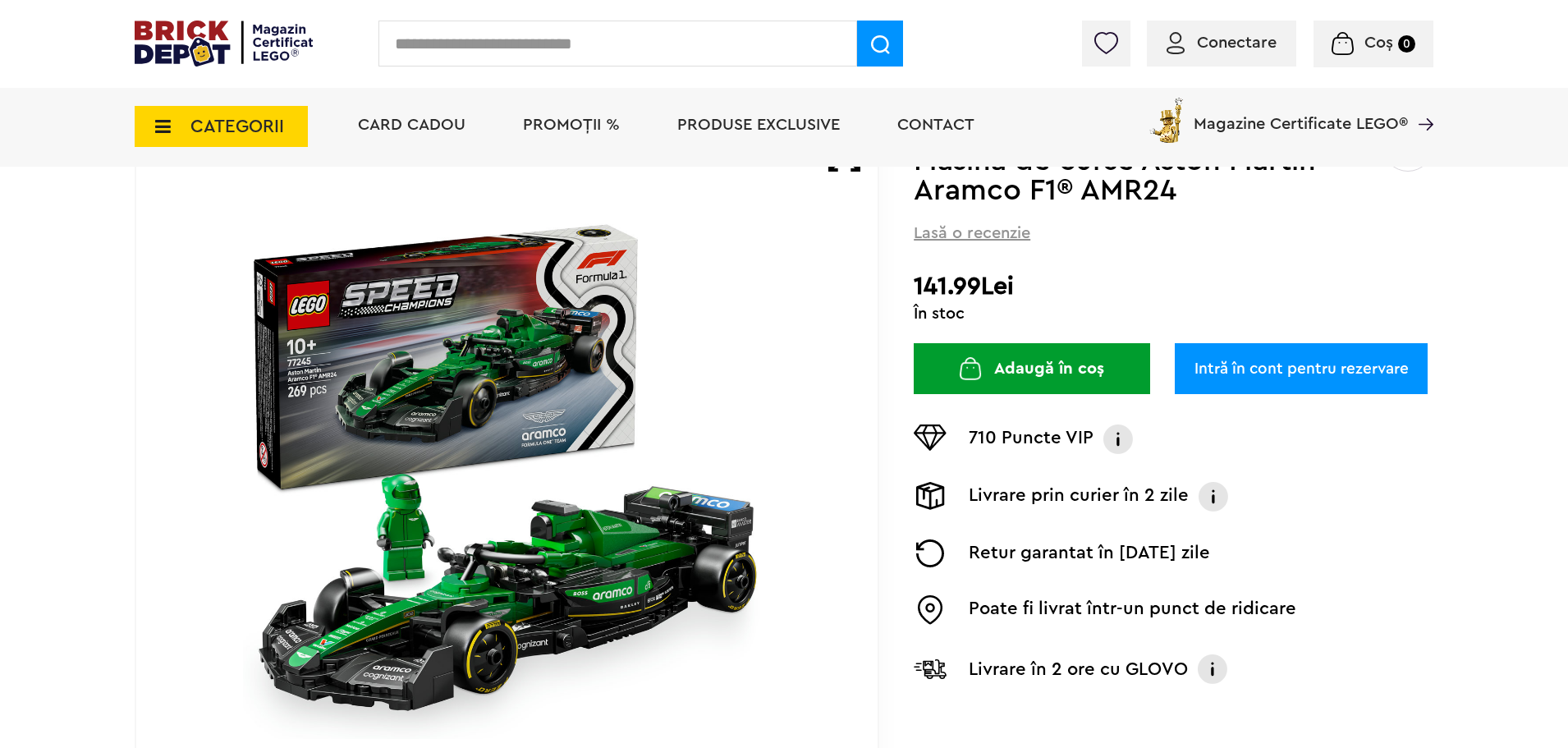
scroll to position [164, 0]
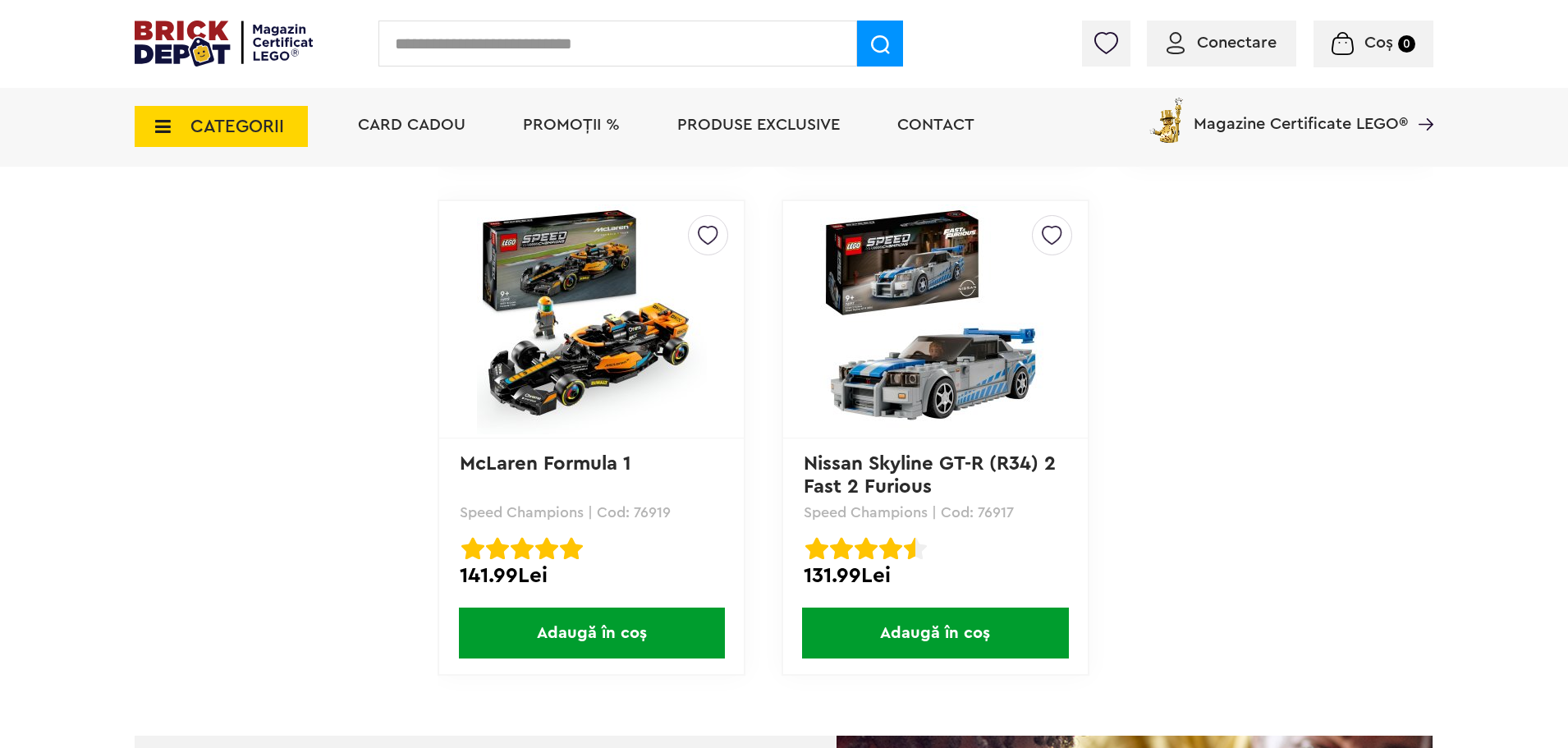
scroll to position [4452, 0]
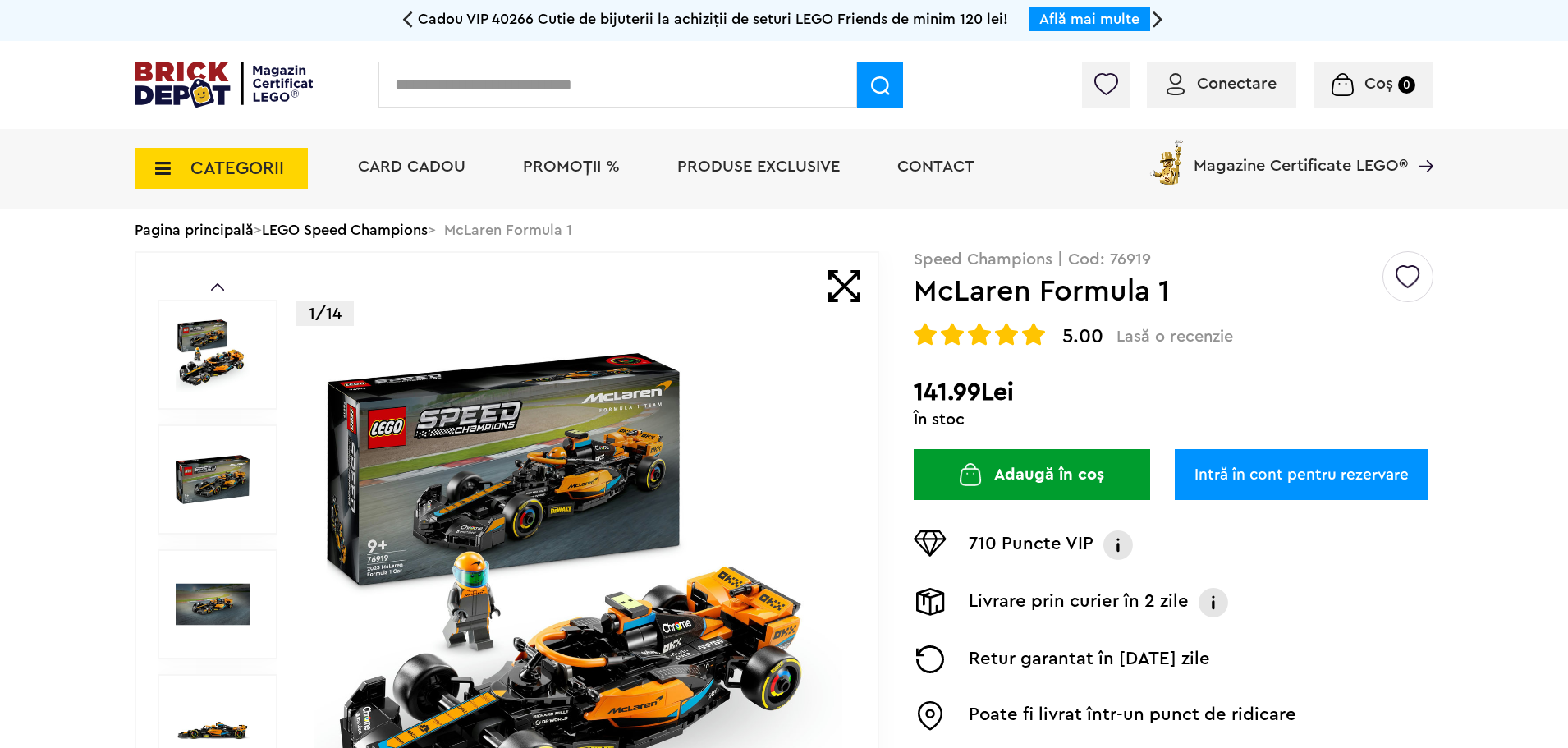
click at [191, 156] on span "CATEGORII" at bounding box center [221, 167] width 173 height 41
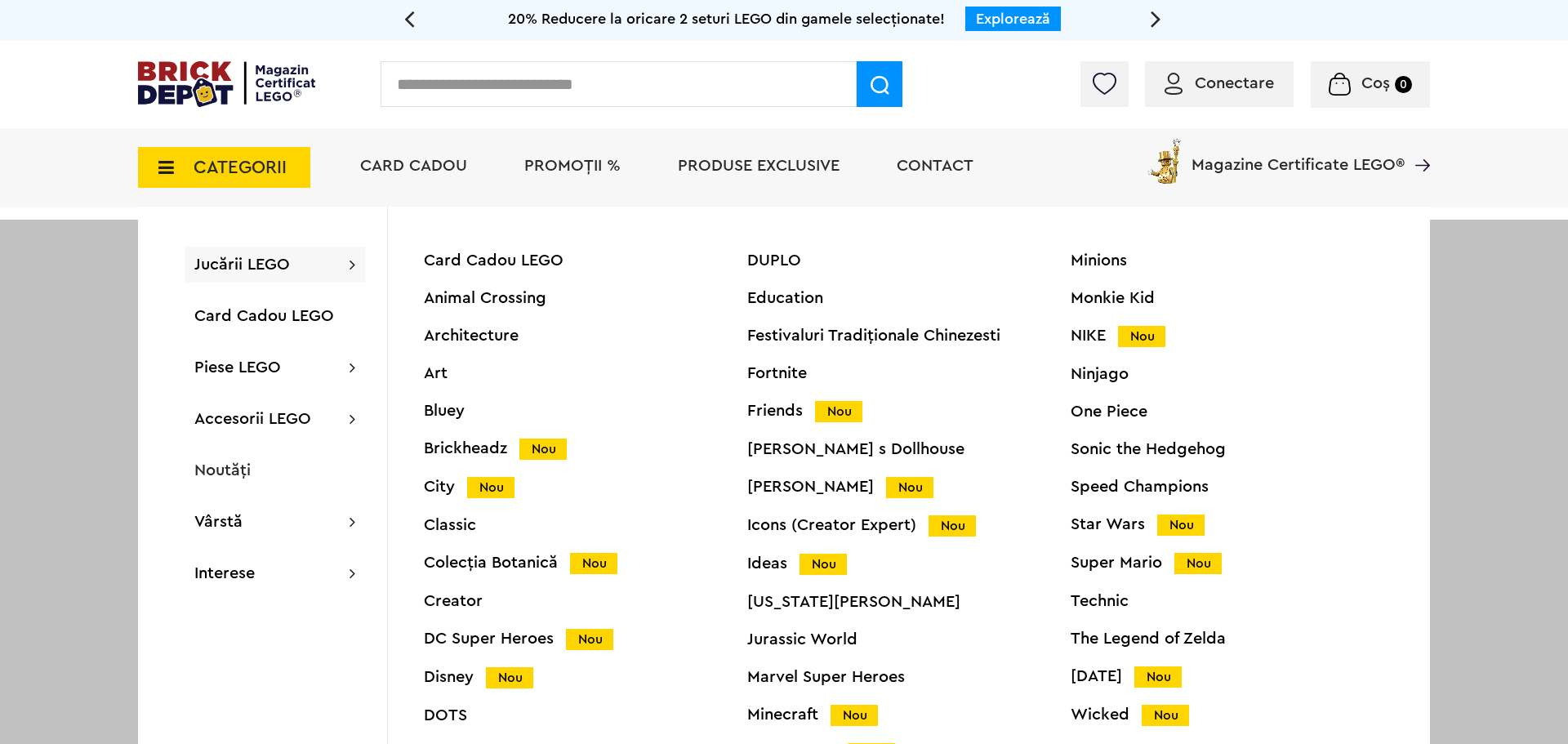
click at [1105, 599] on div "Technic" at bounding box center [1233, 601] width 323 height 17
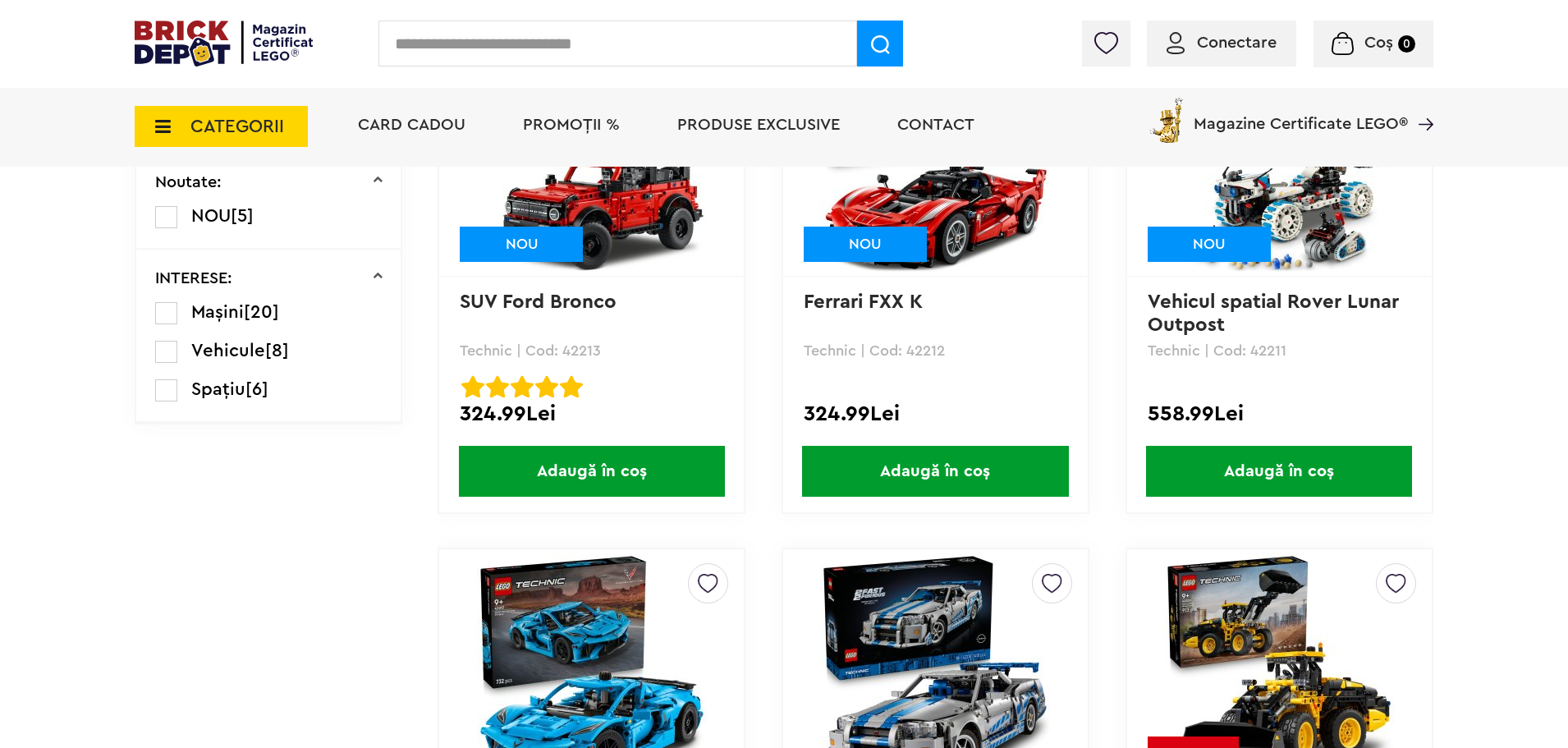
scroll to position [1354, 0]
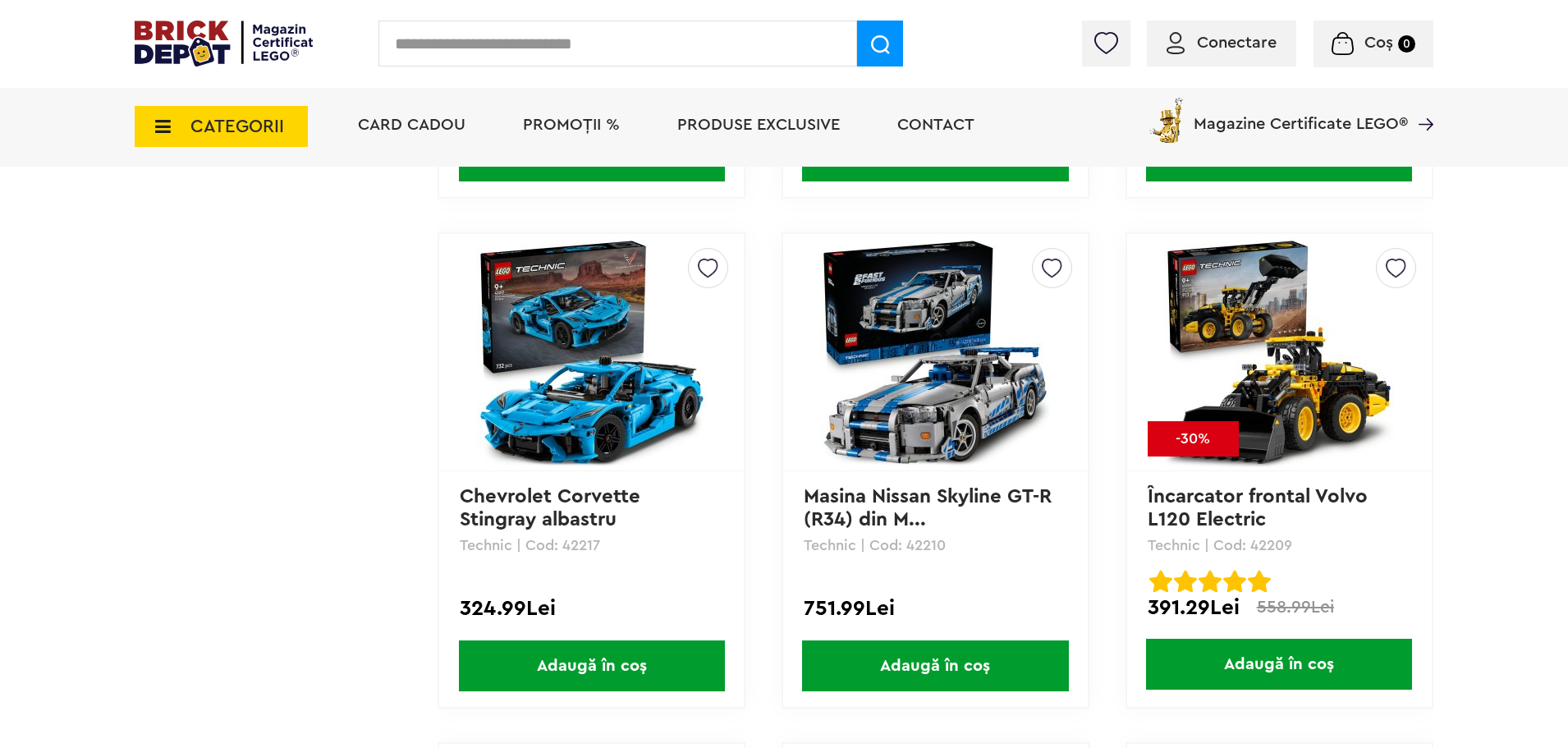
click at [917, 348] on img at bounding box center [935, 353] width 230 height 230
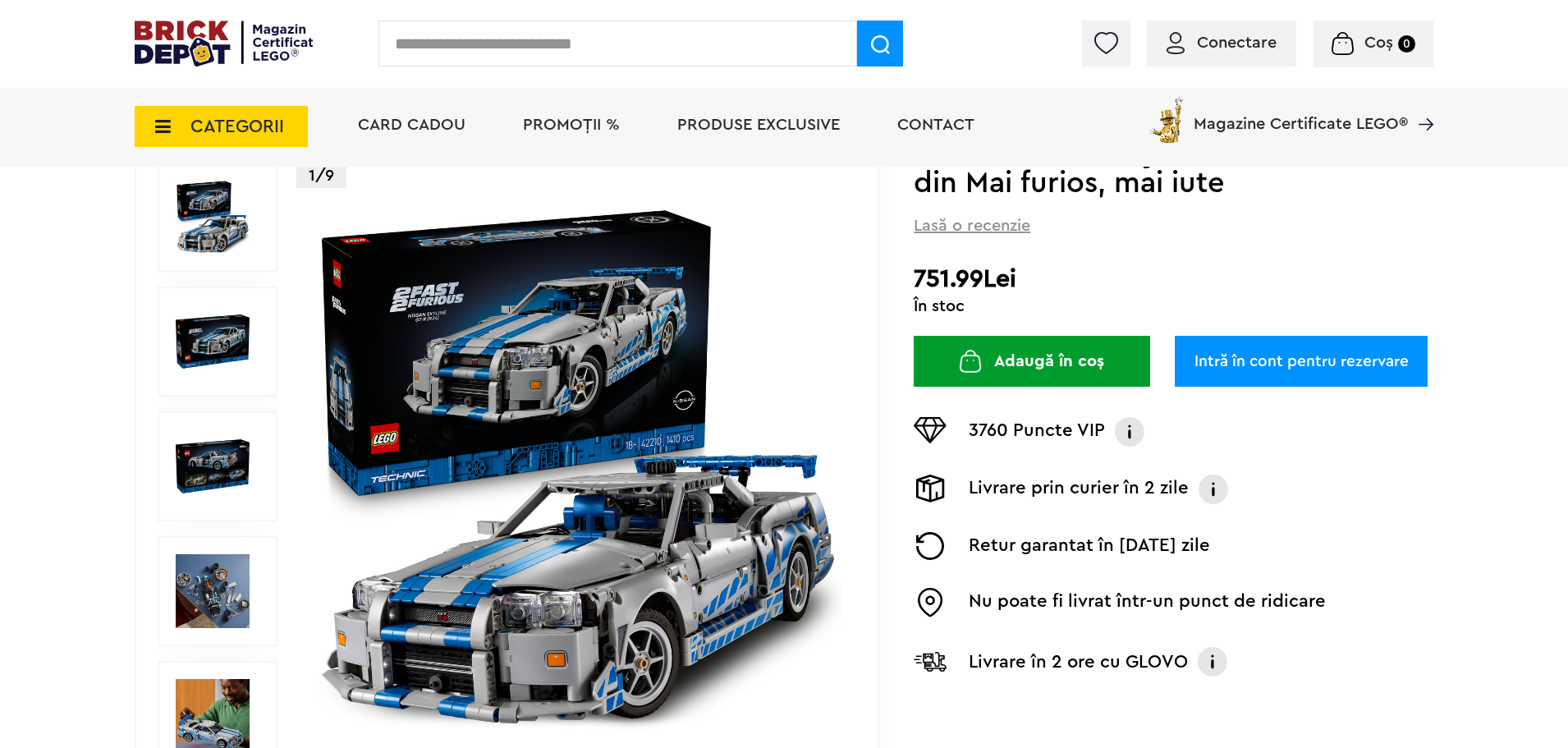
scroll to position [164, 0]
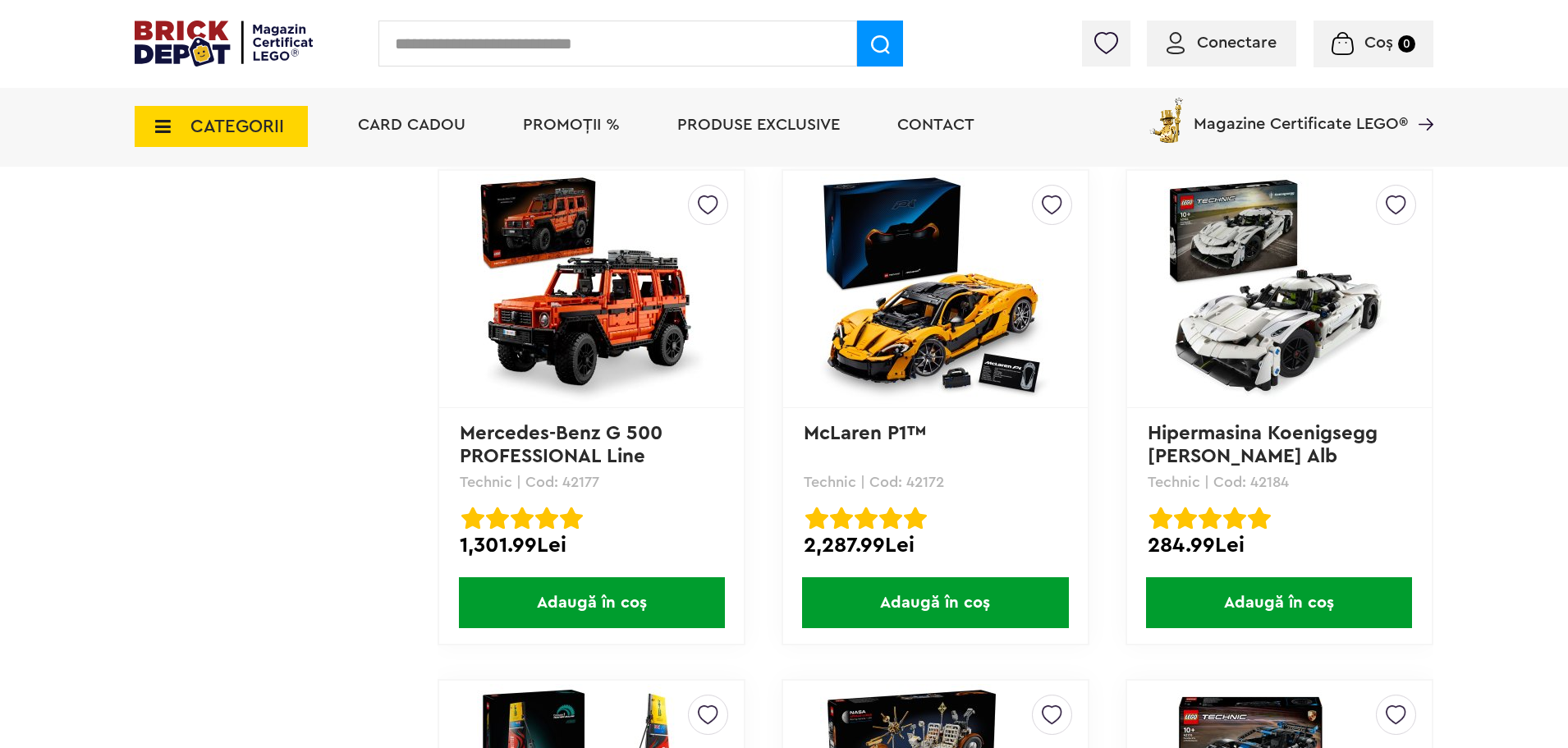
scroll to position [3983, 0]
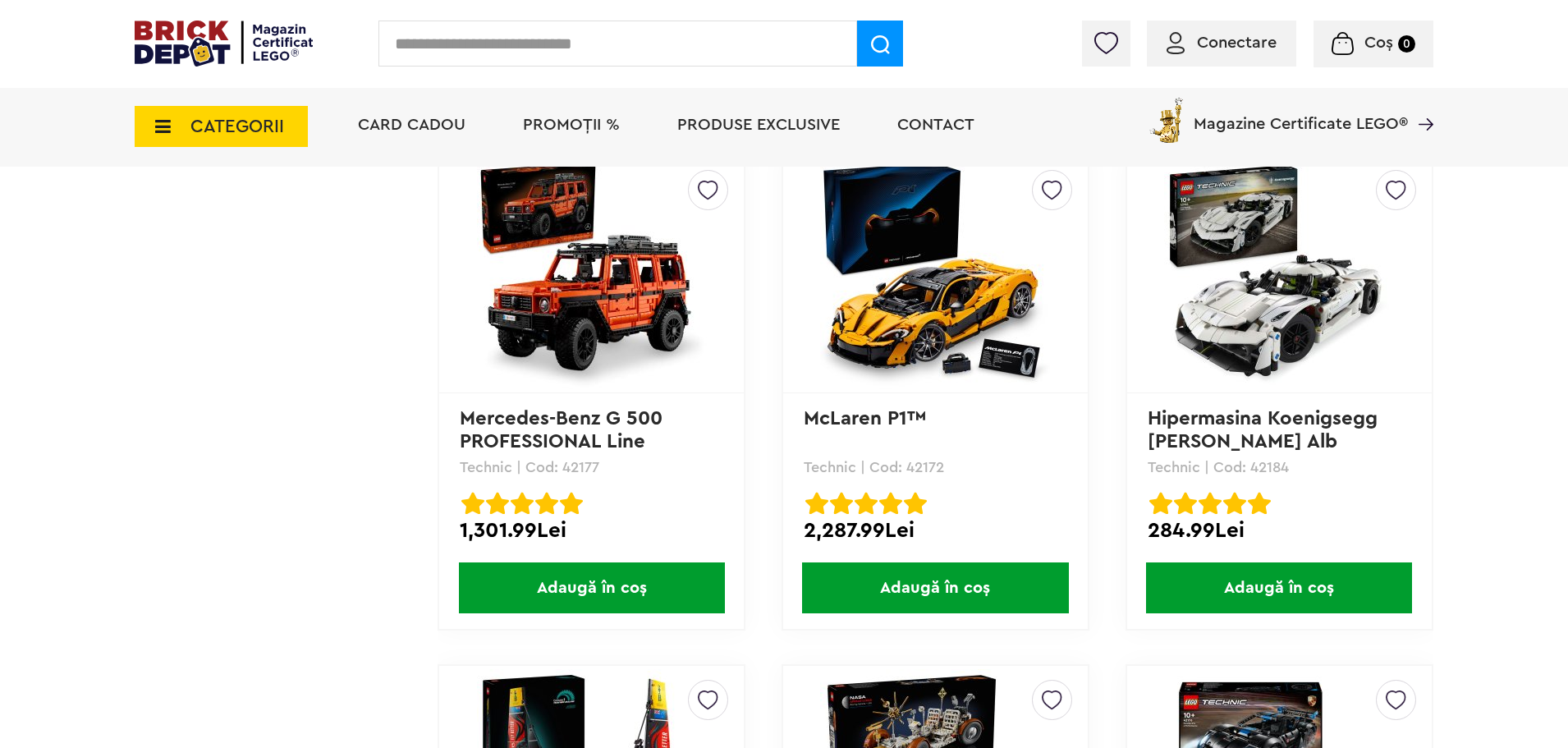
click at [858, 290] on img at bounding box center [935, 274] width 230 height 230
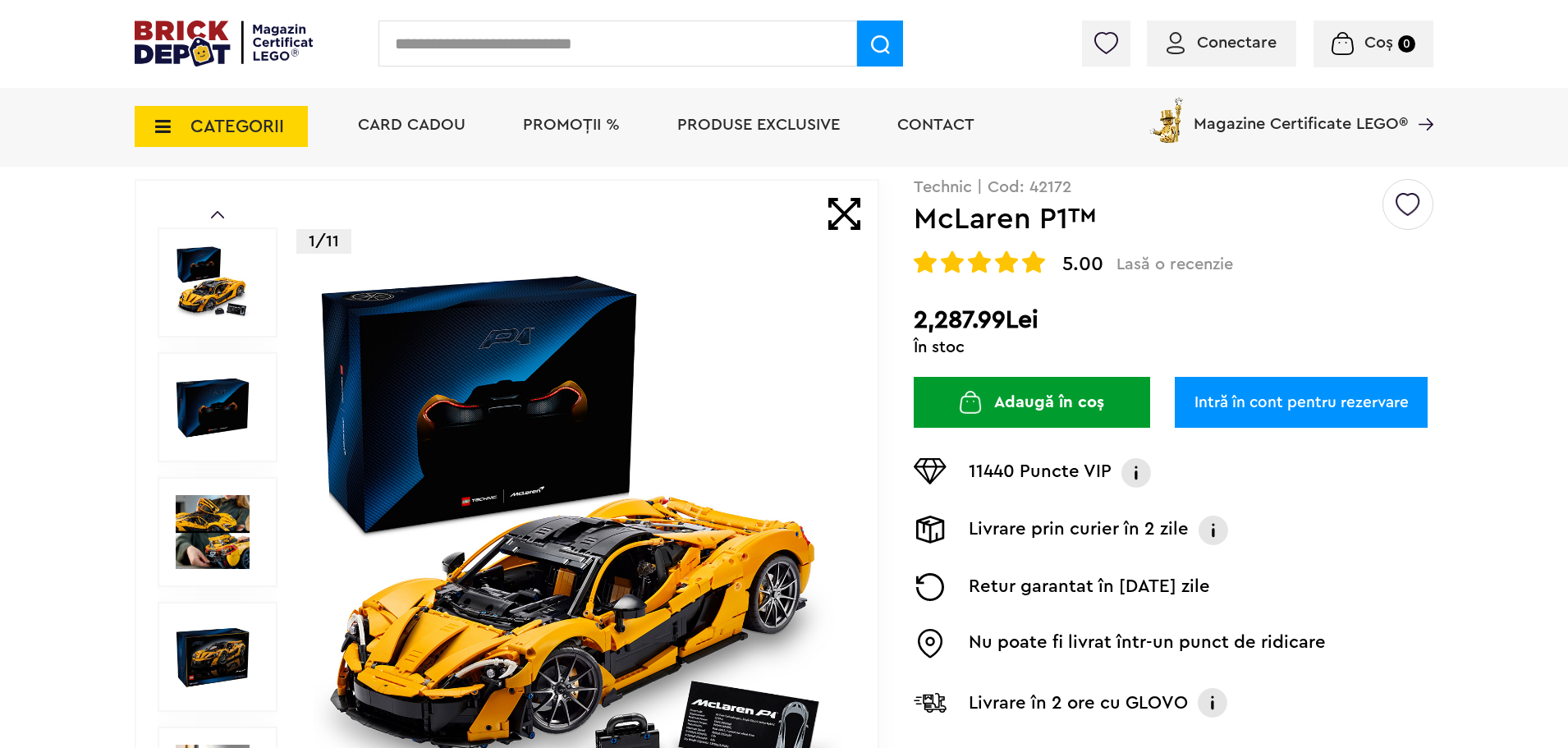
scroll to position [82, 0]
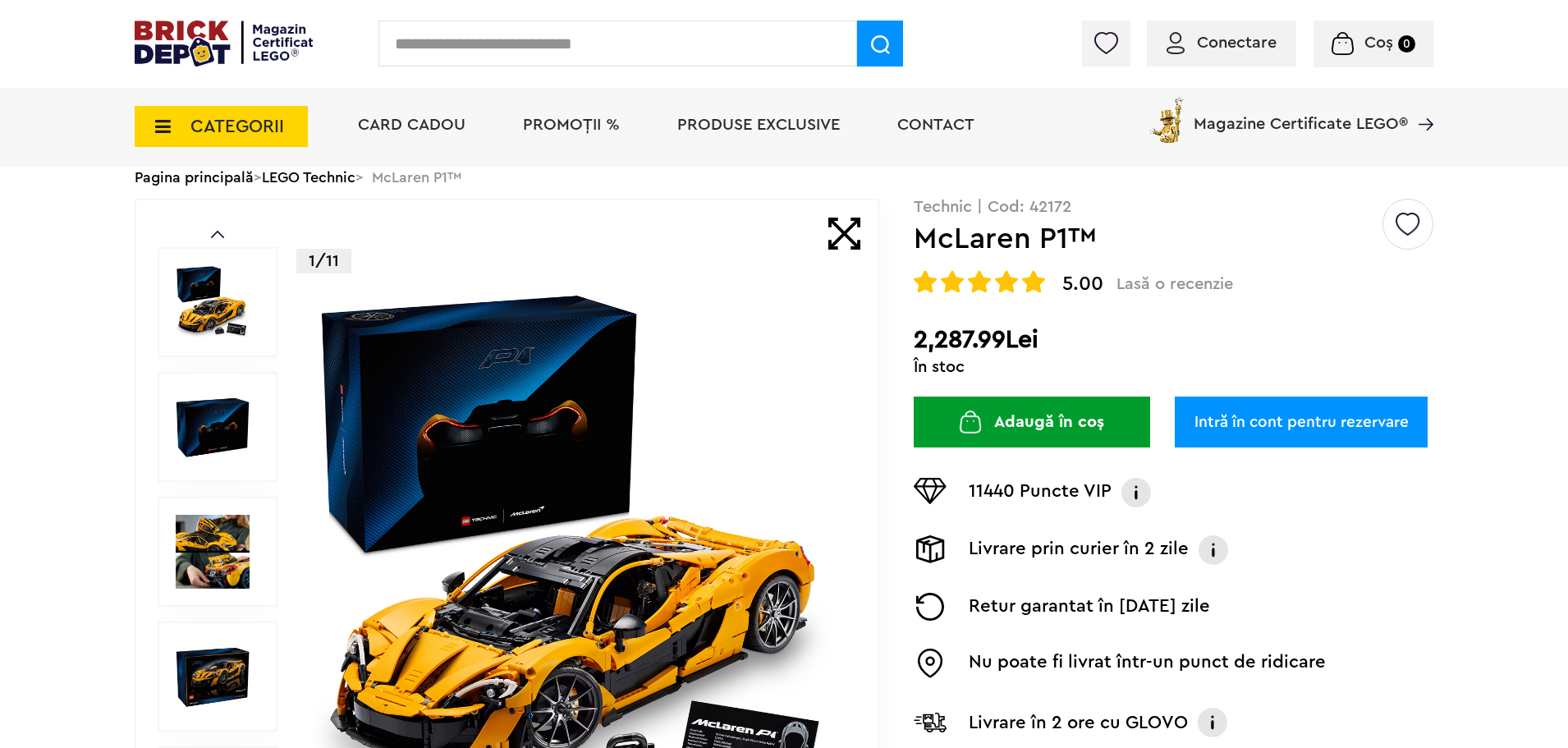
click at [199, 284] on img at bounding box center [212, 302] width 74 height 74
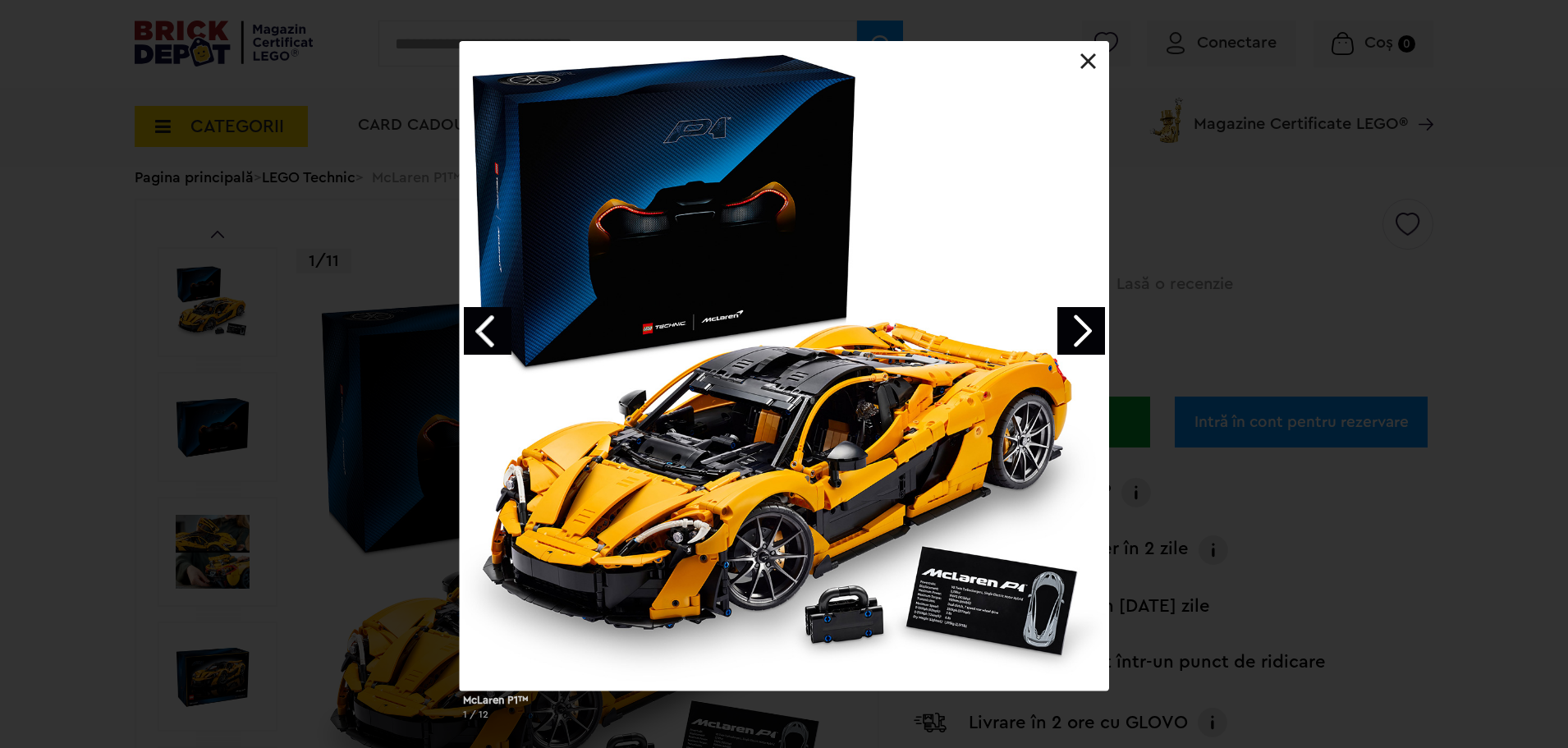
click at [415, 313] on div "McLaren P1™ 1 / 12" at bounding box center [784, 386] width 1568 height 693
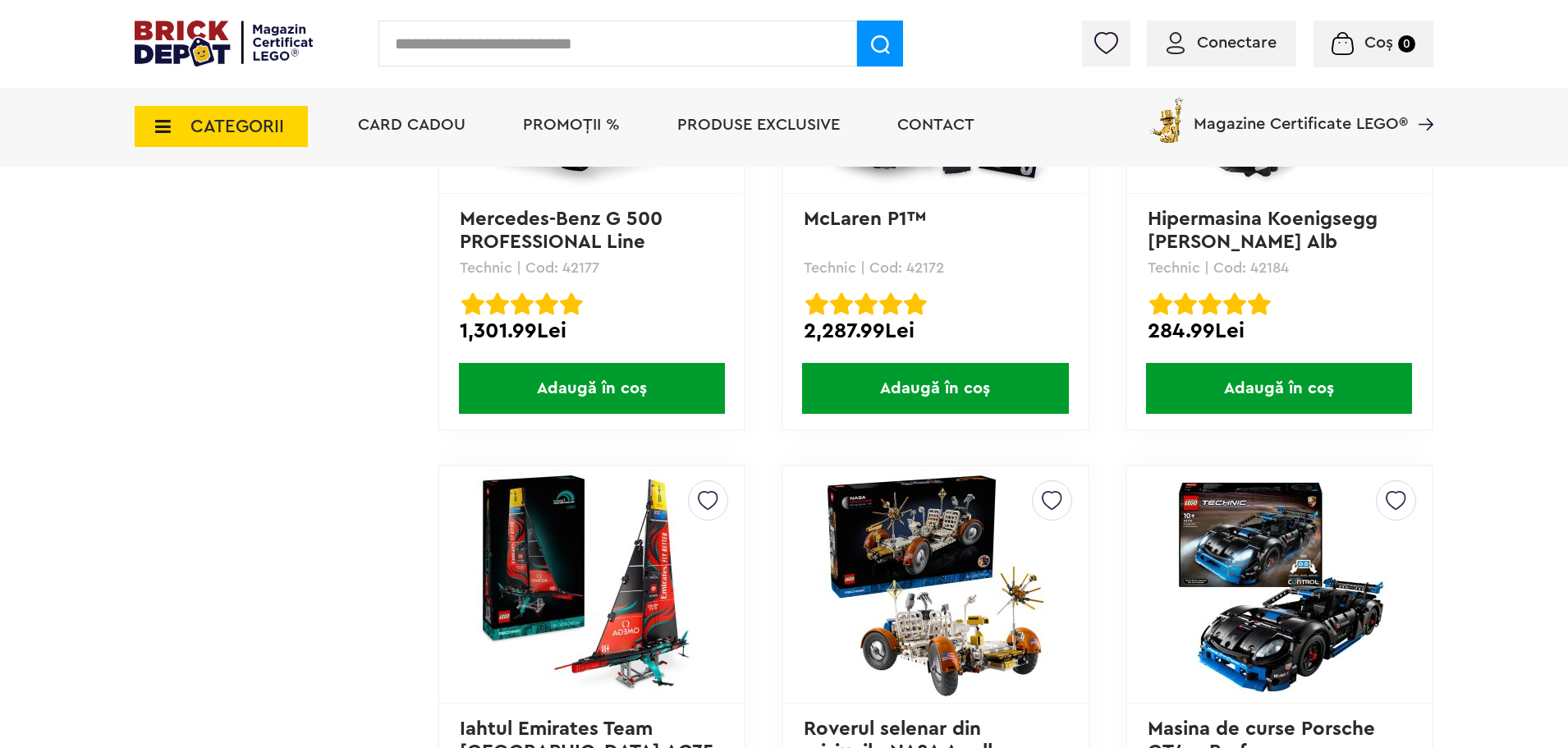
scroll to position [4475, 0]
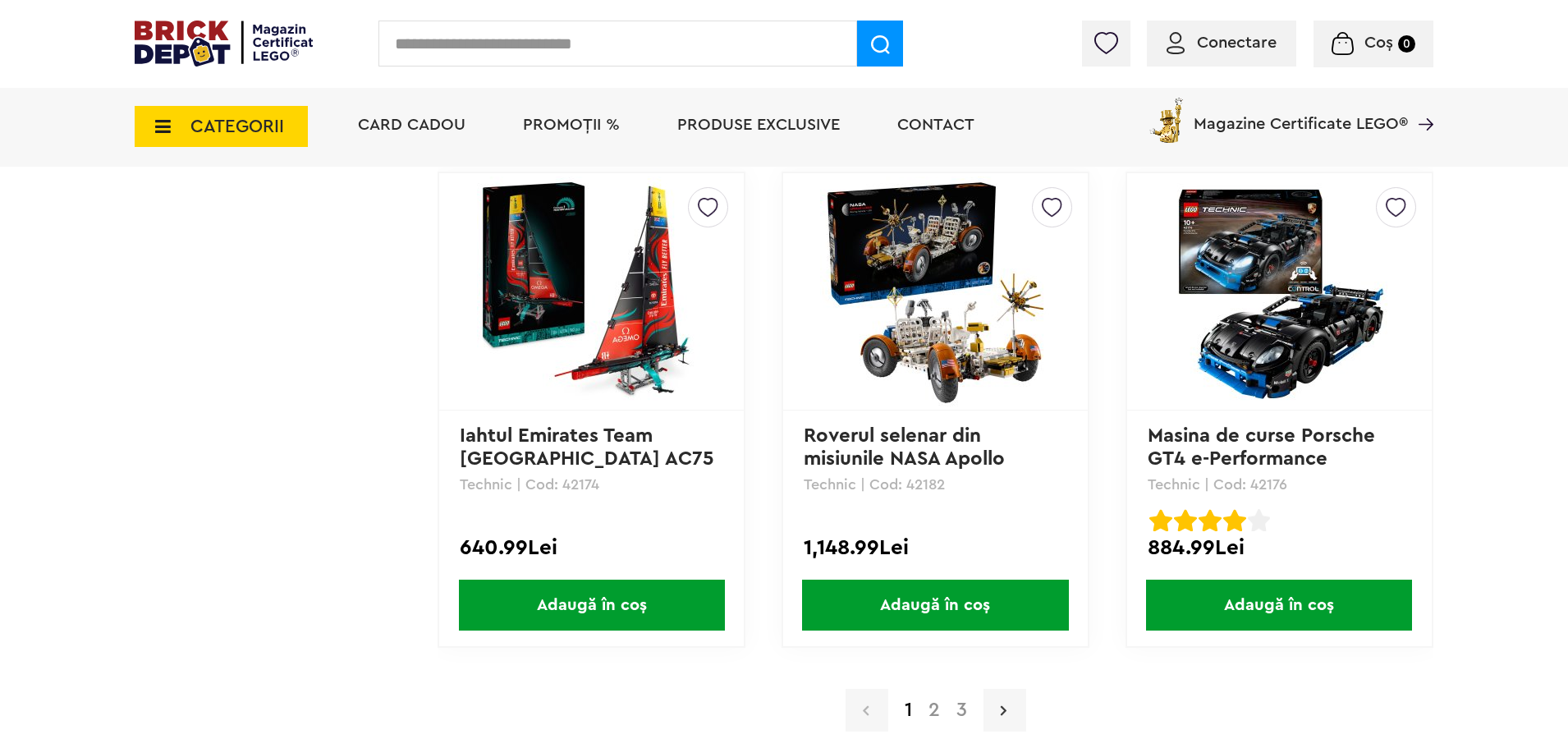
click at [994, 697] on link at bounding box center [1004, 709] width 43 height 43
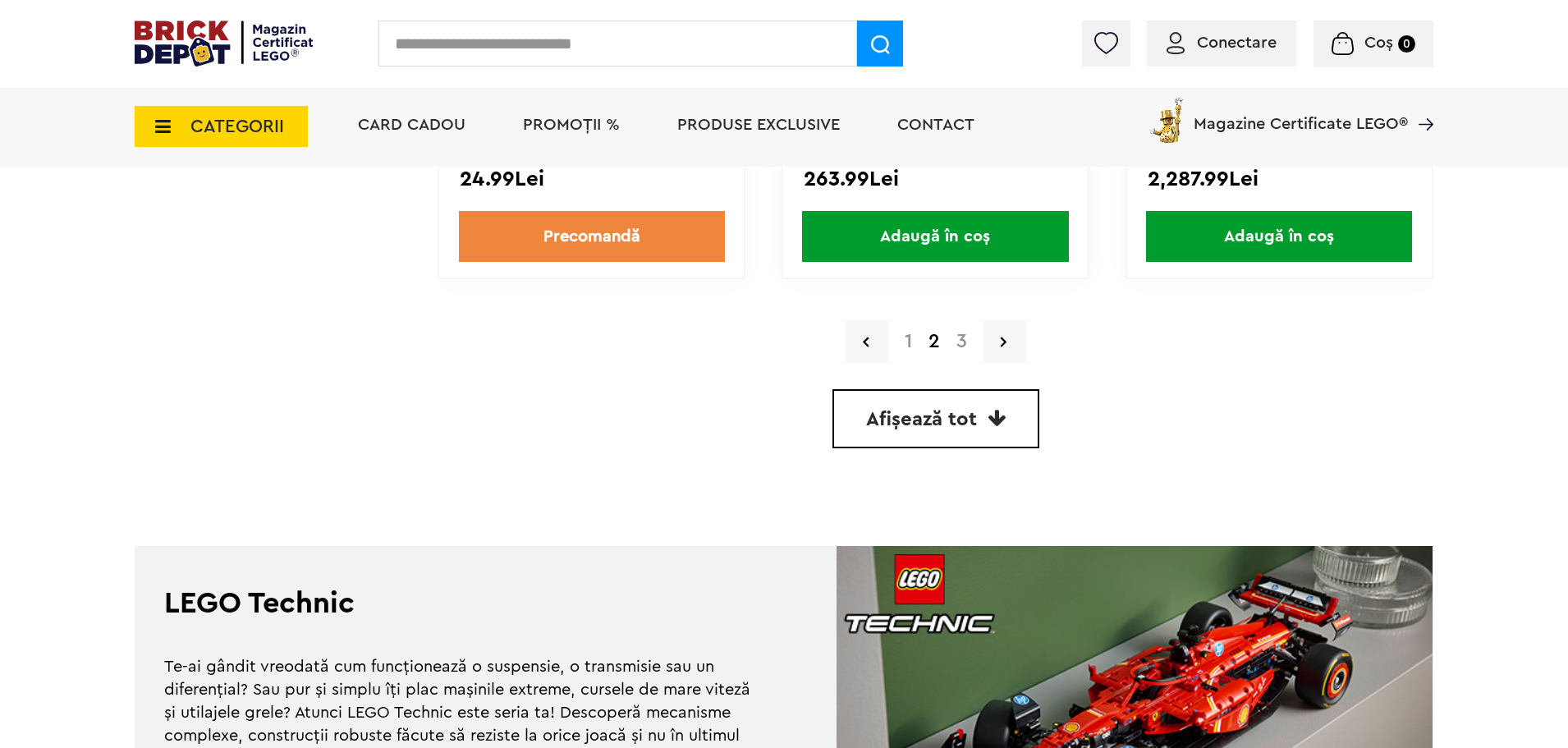
scroll to position [4845, 0]
click at [982, 352] on div "1 2 3" at bounding box center [935, 340] width 995 height 43
click at [991, 347] on link at bounding box center [1004, 340] width 43 height 43
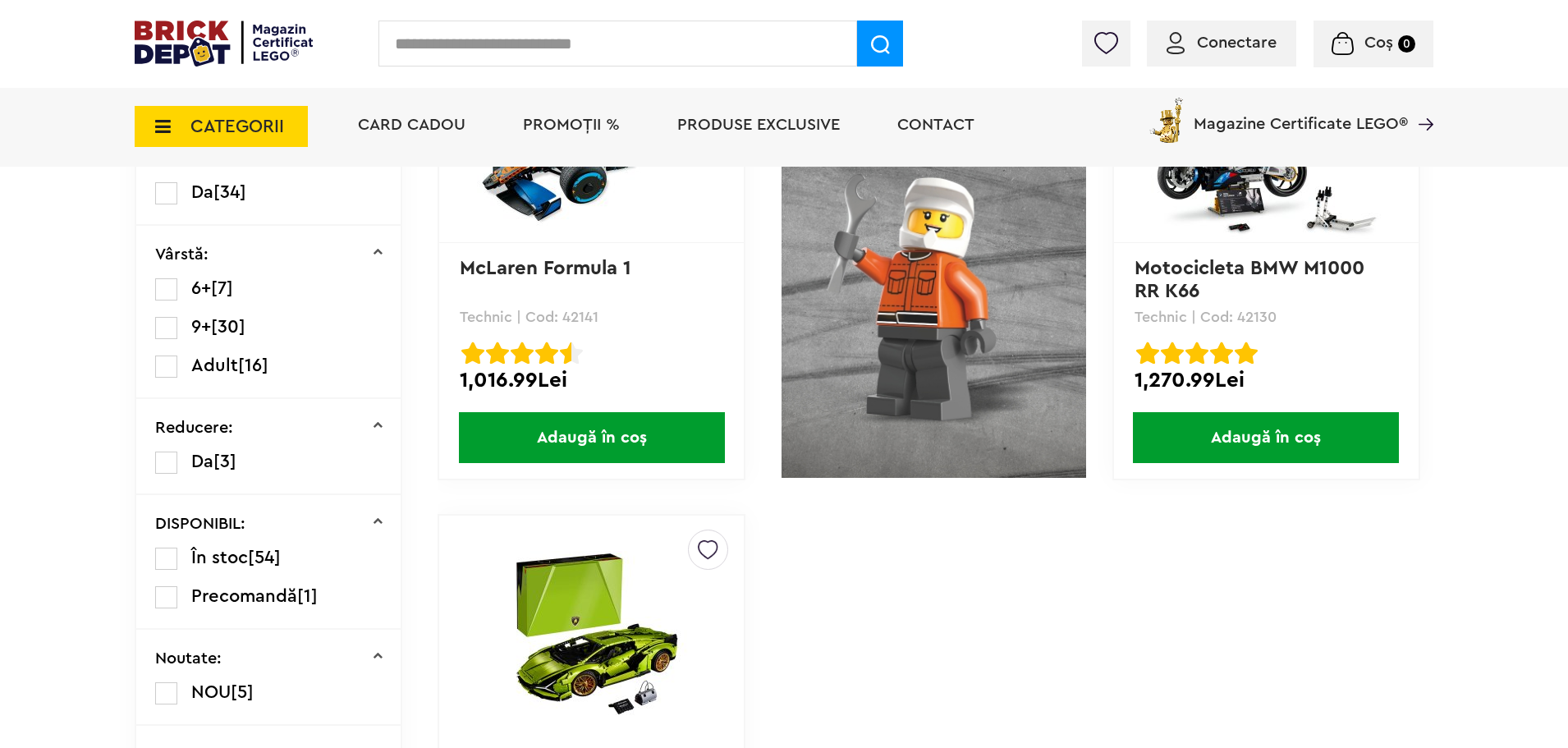
scroll to position [821, 0]
